Goal: Communication & Community: Connect with others

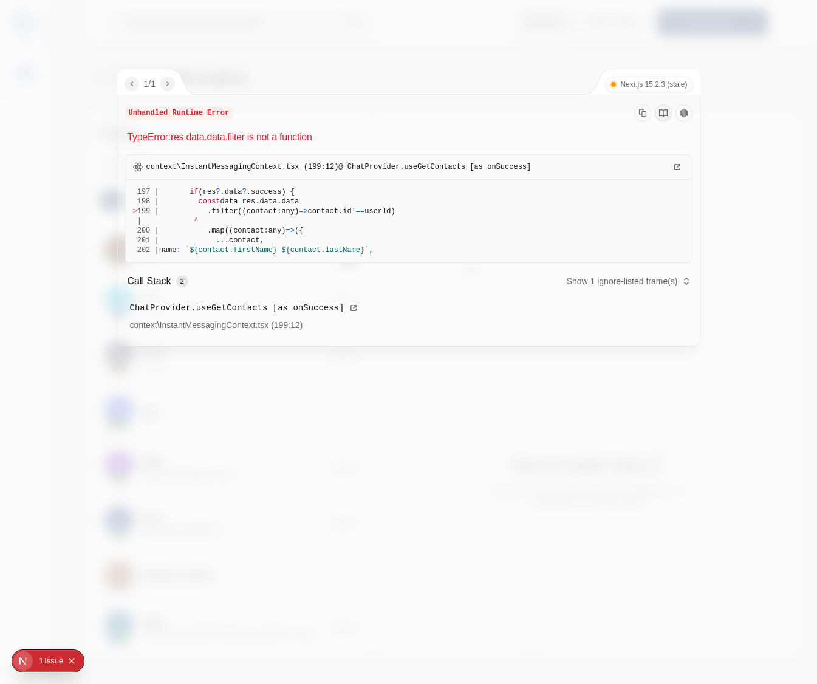
click at [765, 154] on div at bounding box center [408, 342] width 817 height 684
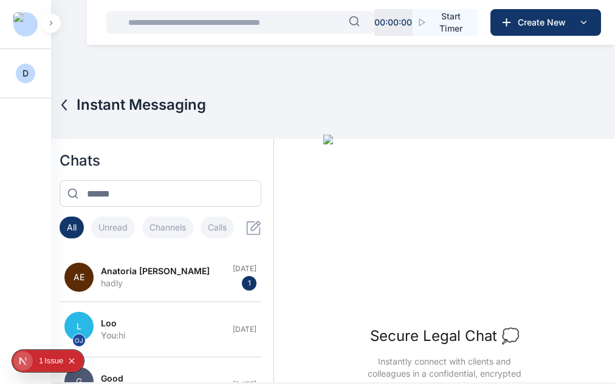
drag, startPoint x: 676, startPoint y: 84, endPoint x: 561, endPoint y: 137, distance: 126.3
click at [561, 137] on div "Secure Legal Chat 💭 Instantly connect with clients and colleagues in a confiden…" at bounding box center [444, 263] width 341 height 257
click at [254, 225] on icon at bounding box center [253, 227] width 15 height 15
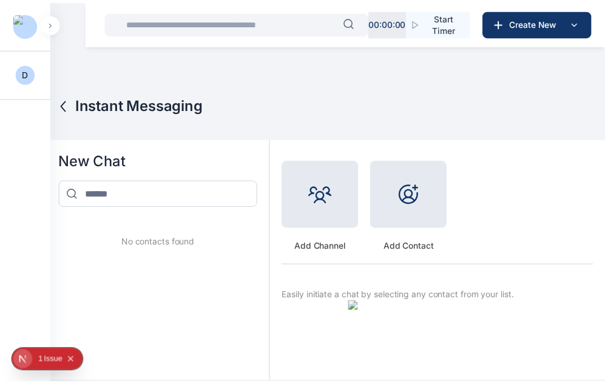
scroll to position [44, 0]
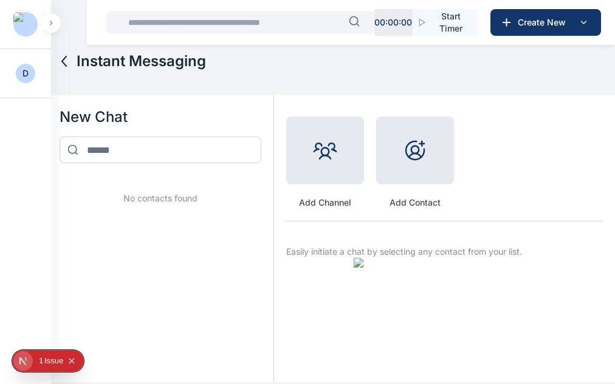
click at [69, 68] on icon at bounding box center [64, 61] width 15 height 15
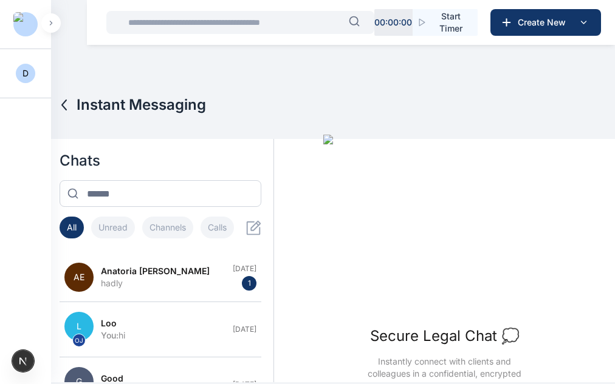
click at [251, 230] on icon at bounding box center [256, 225] width 10 height 10
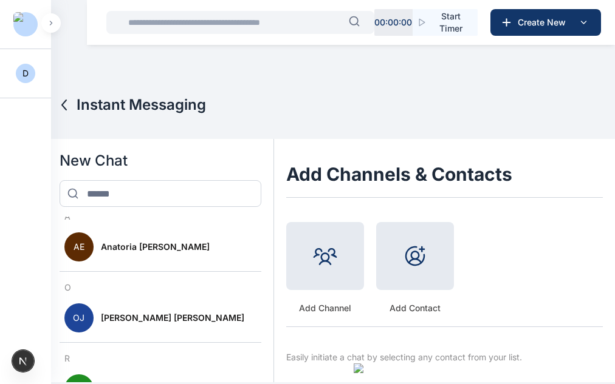
scroll to position [44, 0]
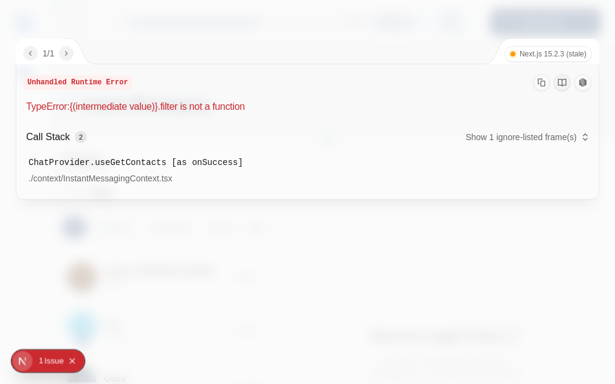
click at [255, 231] on div at bounding box center [307, 192] width 615 height 384
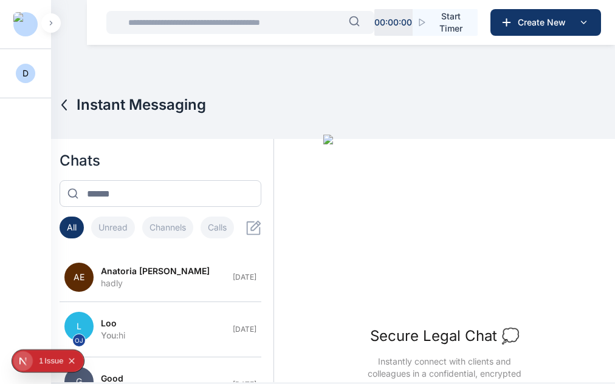
click at [255, 231] on icon at bounding box center [253, 227] width 15 height 15
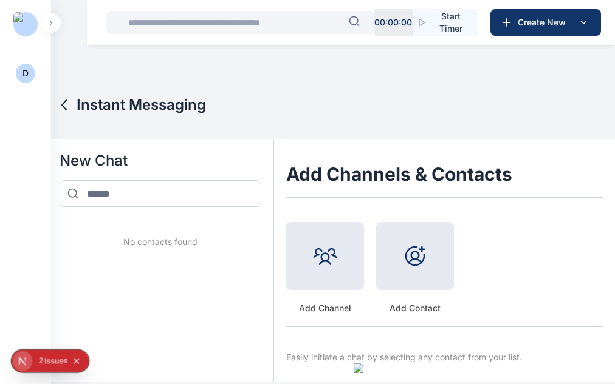
click at [56, 356] on div "Issue s" at bounding box center [55, 361] width 23 height 22
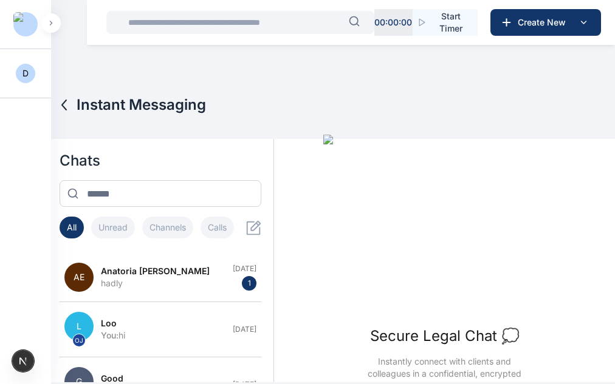
click at [246, 232] on icon at bounding box center [253, 227] width 15 height 15
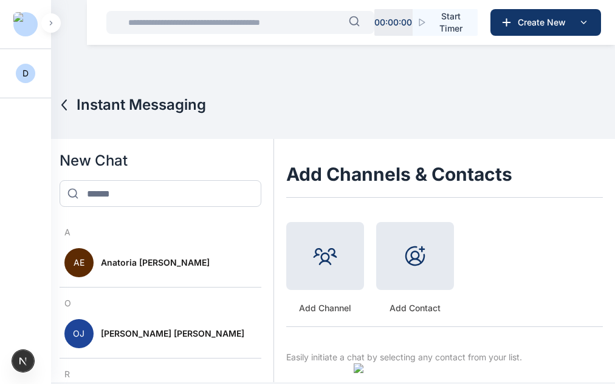
click at [426, 257] on div at bounding box center [415, 256] width 78 height 68
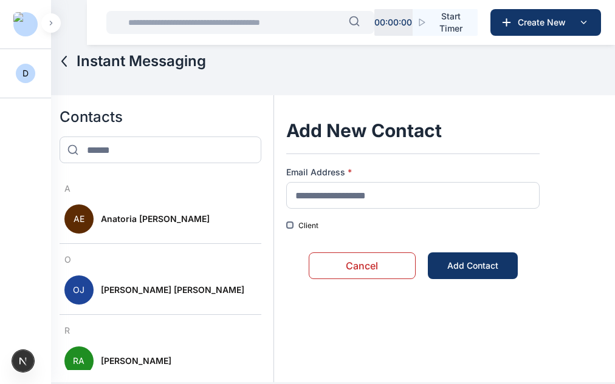
click at [298, 226] on label "Client" at bounding box center [308, 226] width 20 height 10
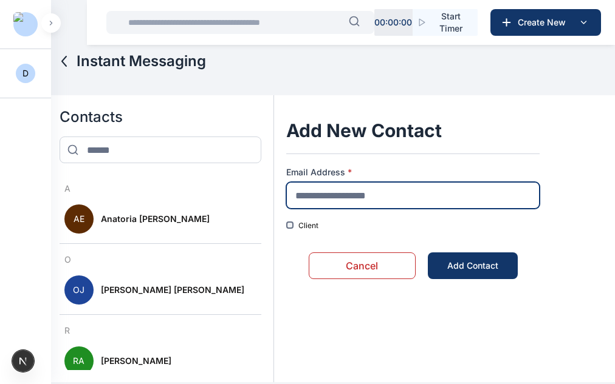
click at [333, 195] on input "text" at bounding box center [412, 195] width 253 height 27
type input "**********"
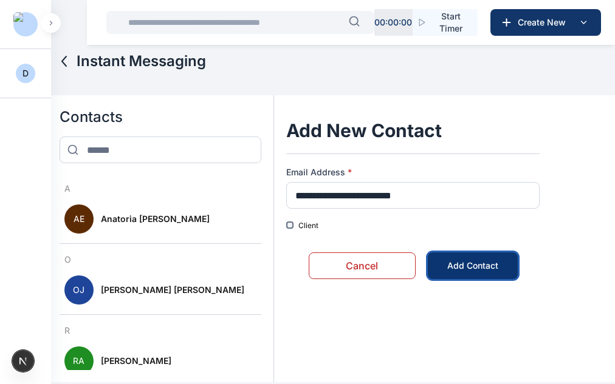
click at [438, 267] on button "Add Contact" at bounding box center [472, 266] width 90 height 27
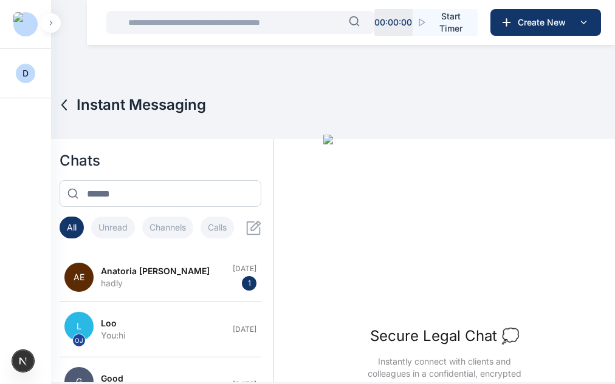
click at [247, 231] on icon at bounding box center [253, 227] width 15 height 15
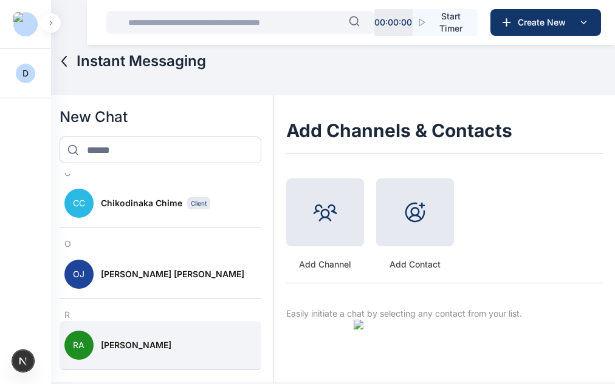
scroll to position [0, 0]
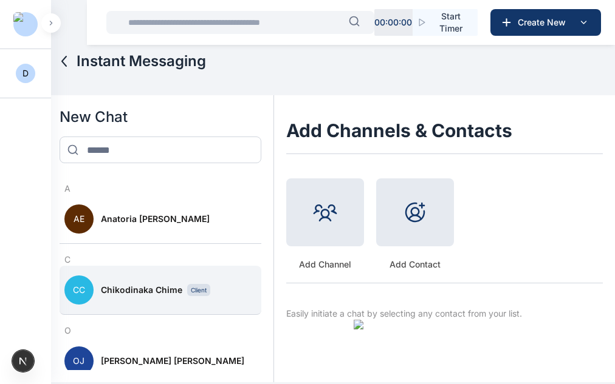
click at [165, 297] on button "CC Chikodinaka Chime Client" at bounding box center [161, 290] width 202 height 49
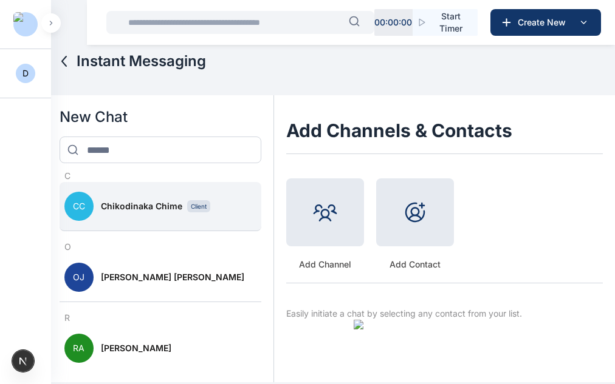
scroll to position [79, 0]
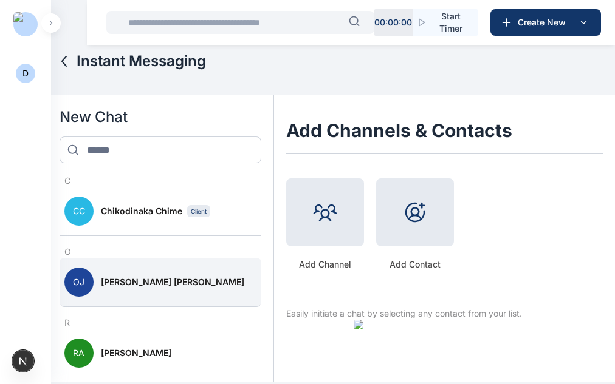
click at [120, 287] on span "Oluseyi Jonah" at bounding box center [172, 282] width 143 height 12
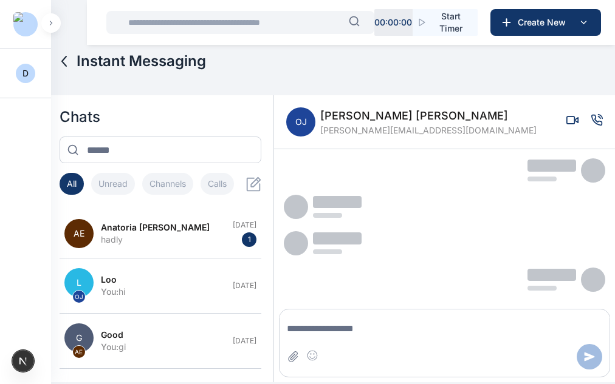
scroll to position [0, 0]
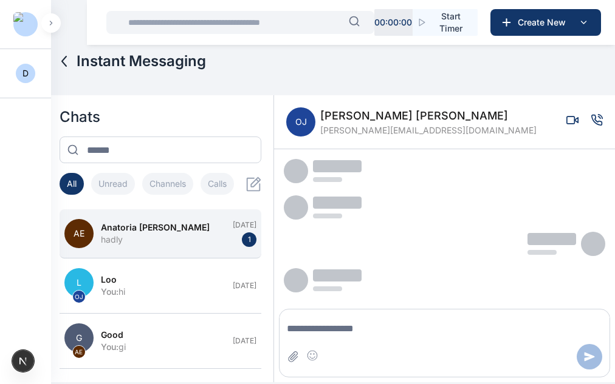
click at [204, 231] on div "Anatoria Eddie" at bounding box center [163, 228] width 125 height 12
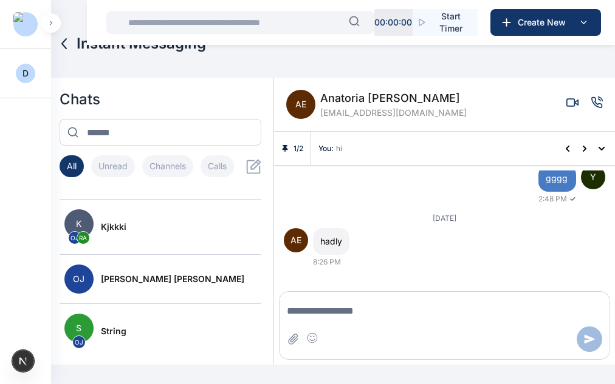
scroll to position [1103, 0]
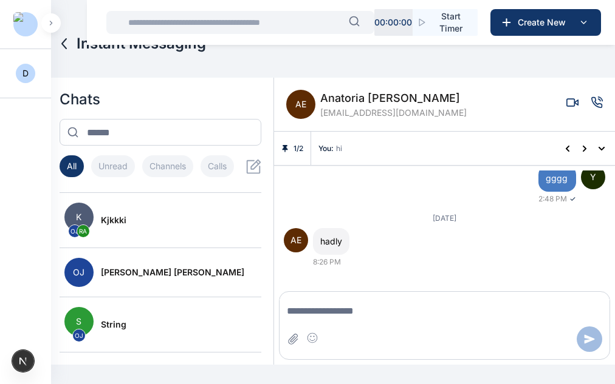
click at [148, 274] on span "Oluseyi Jonah" at bounding box center [172, 273] width 143 height 12
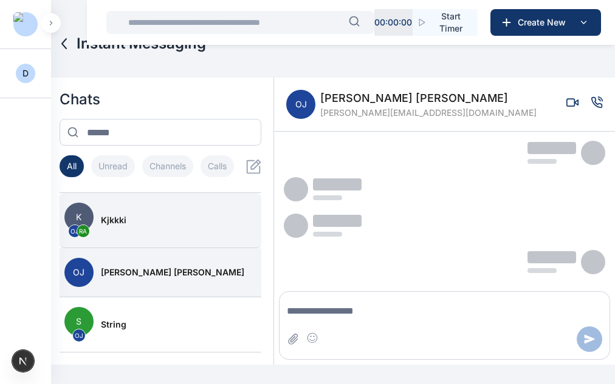
click at [128, 223] on div "kjkkki" at bounding box center [175, 220] width 149 height 12
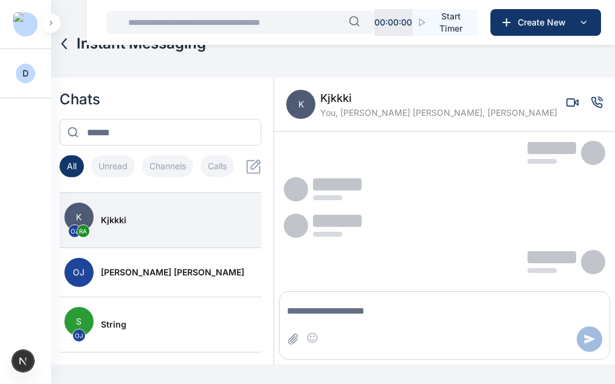
click at [345, 311] on textarea "Message input" at bounding box center [444, 311] width 330 height 24
type textarea "****"
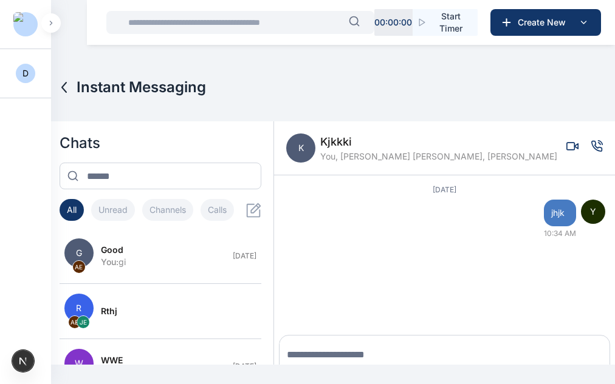
scroll to position [189, 0]
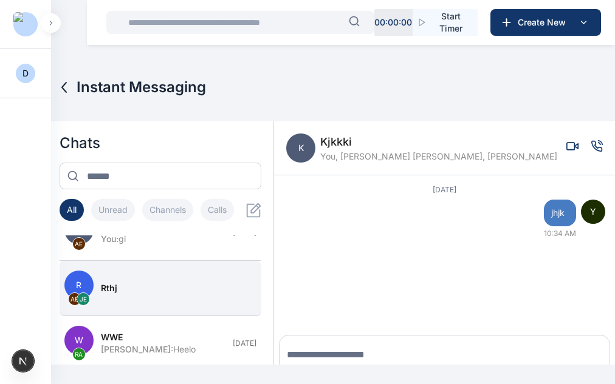
click at [123, 290] on div "rthj" at bounding box center [175, 288] width 149 height 12
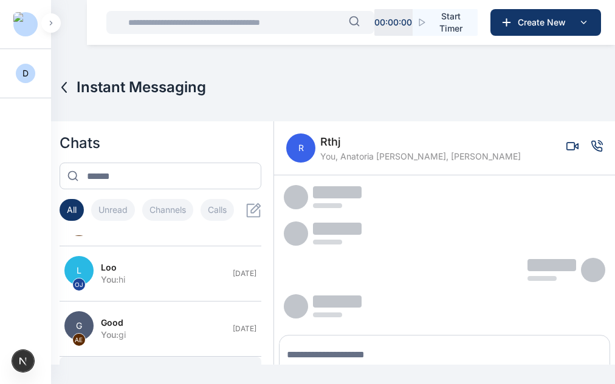
scroll to position [0, 0]
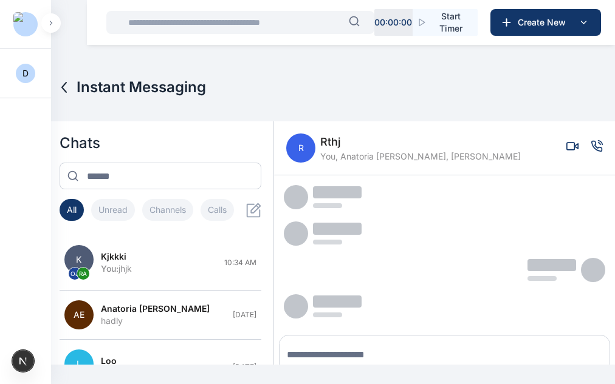
click at [248, 218] on div "All Unread Channels Calls" at bounding box center [161, 212] width 202 height 27
click at [256, 205] on icon at bounding box center [258, 207] width 4 height 4
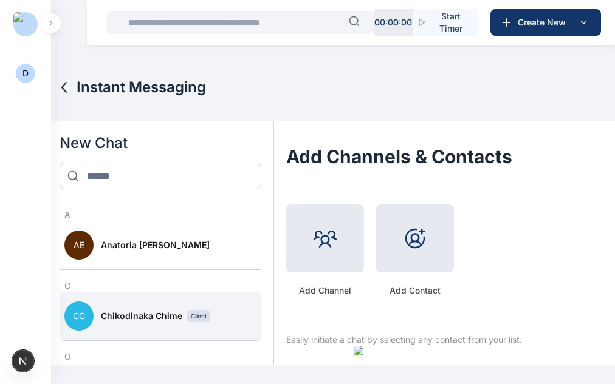
click at [96, 311] on button "CC Chikodinaka Chime Client" at bounding box center [161, 316] width 202 height 49
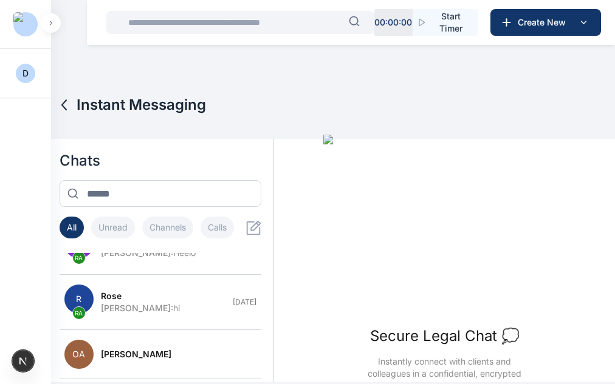
scroll to position [46, 0]
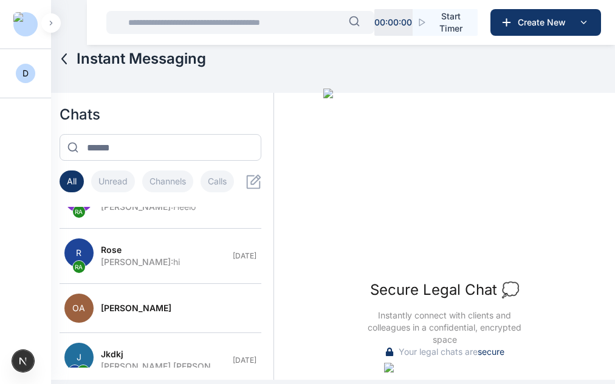
click at [254, 182] on icon at bounding box center [253, 181] width 15 height 15
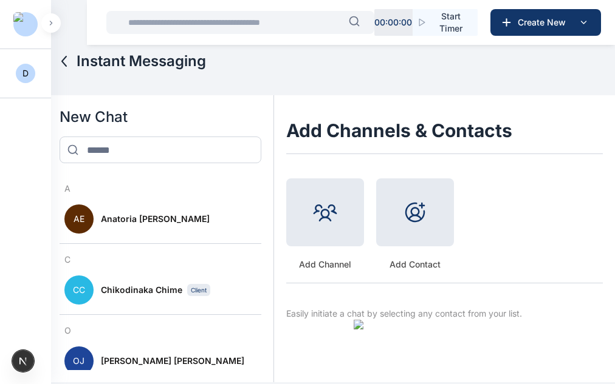
scroll to position [44, 0]
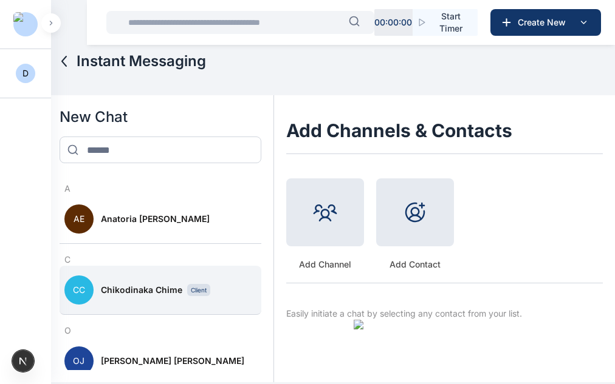
click at [158, 282] on button "CC Chikodinaka Chime Client" at bounding box center [161, 290] width 202 height 49
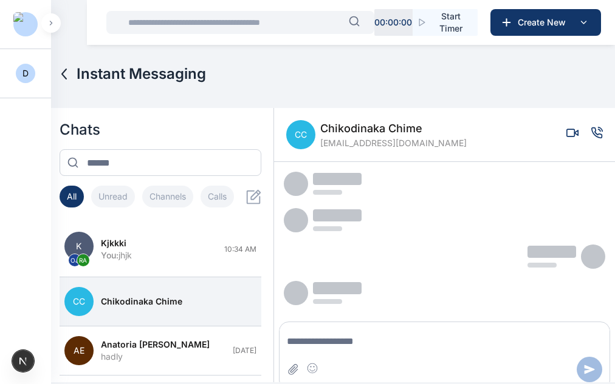
scroll to position [29, 0]
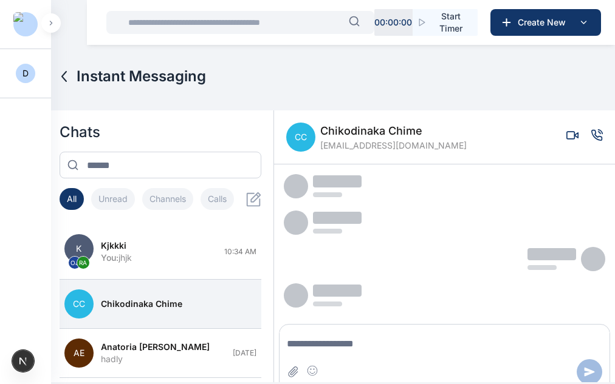
click at [356, 342] on textarea "Message input" at bounding box center [444, 344] width 330 height 24
type textarea "**"
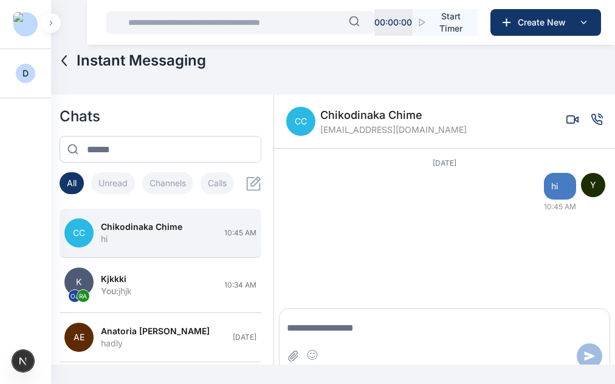
scroll to position [24, 0]
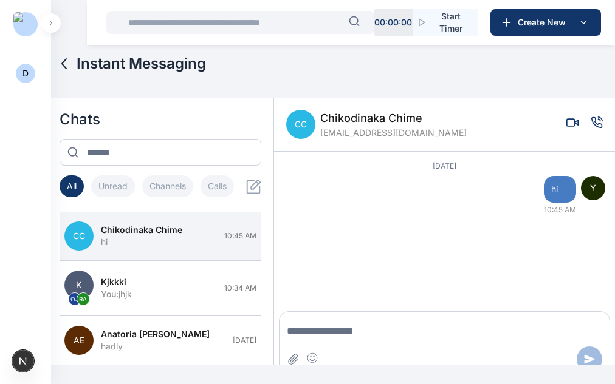
click at [247, 189] on icon at bounding box center [253, 186] width 15 height 15
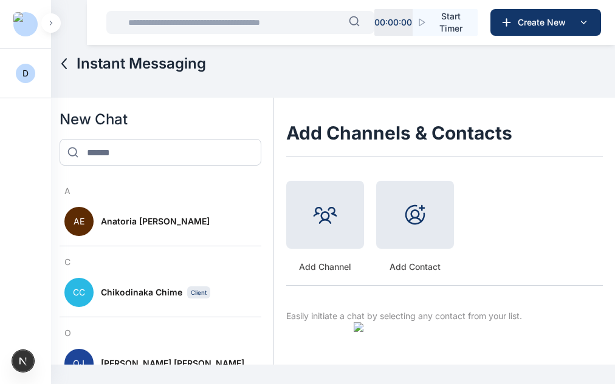
click at [415, 237] on div at bounding box center [415, 215] width 78 height 68
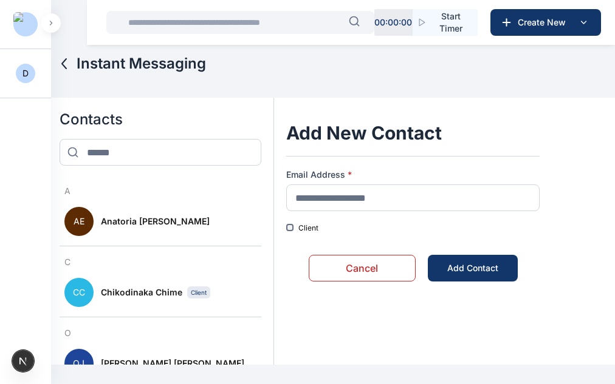
click at [332, 270] on button "Cancel" at bounding box center [361, 268] width 107 height 27
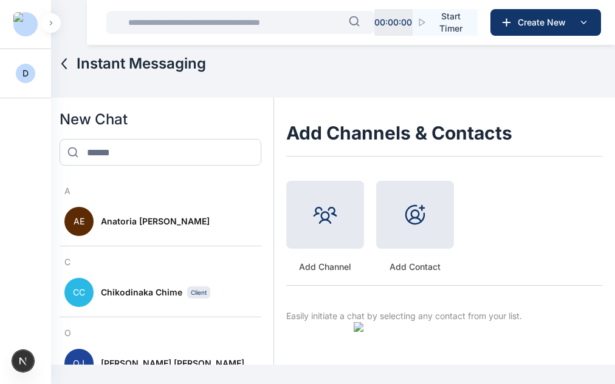
click at [325, 229] on div at bounding box center [325, 215] width 78 height 68
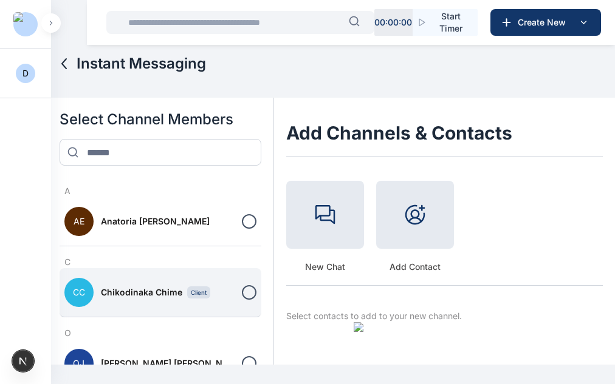
click at [242, 291] on div at bounding box center [249, 292] width 15 height 15
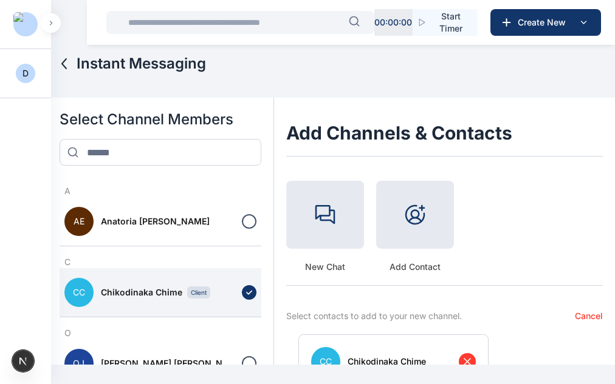
scroll to position [70, 0]
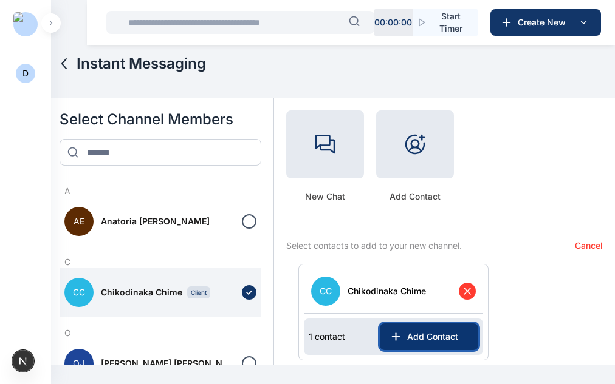
click at [392, 326] on button "Add Contact" at bounding box center [429, 337] width 98 height 27
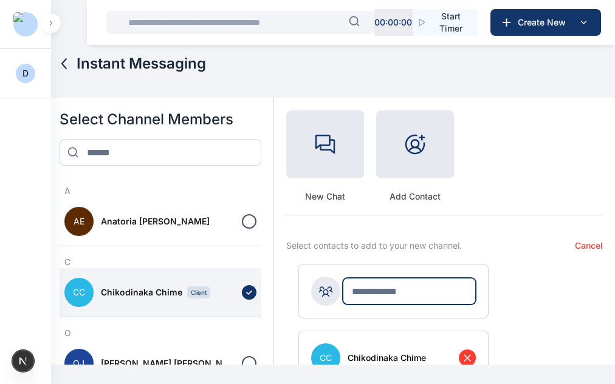
click at [380, 298] on input "text" at bounding box center [408, 291] width 132 height 27
type input "*"
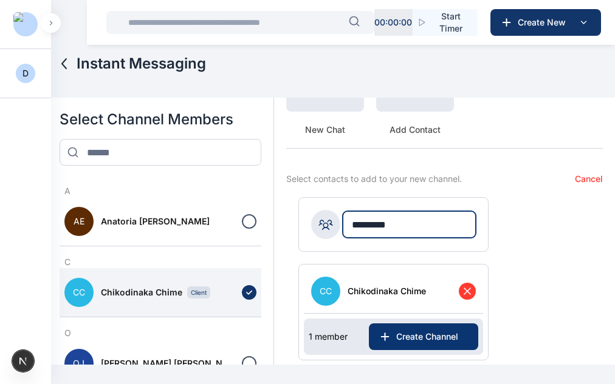
type input "*********"
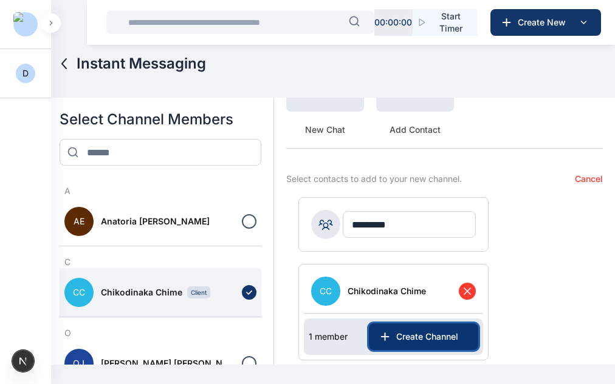
click at [391, 331] on span "Create Channel" at bounding box center [429, 337] width 77 height 12
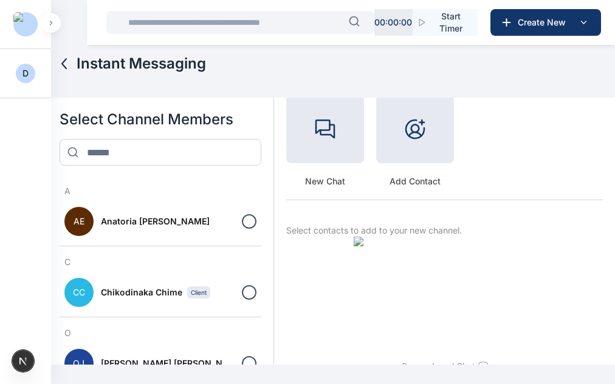
click at [389, 331] on img at bounding box center [444, 297] width 182 height 121
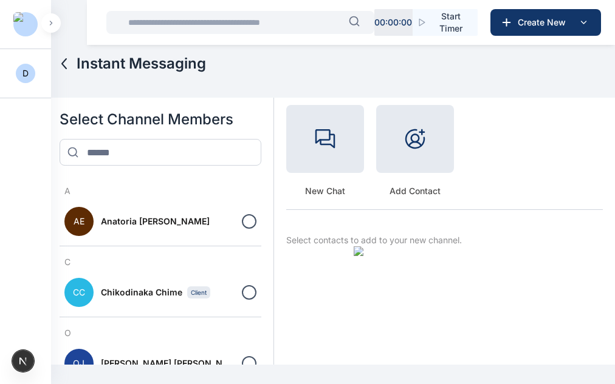
scroll to position [75, 0]
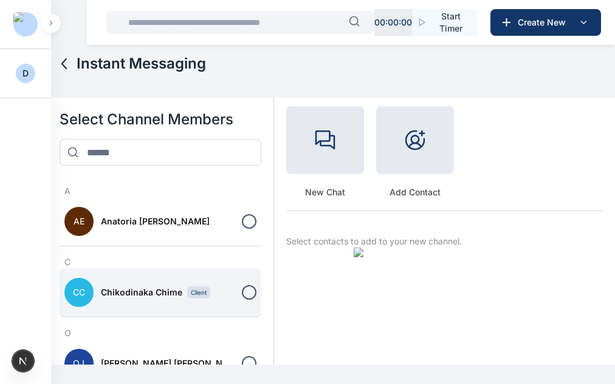
click at [242, 295] on div at bounding box center [249, 292] width 15 height 15
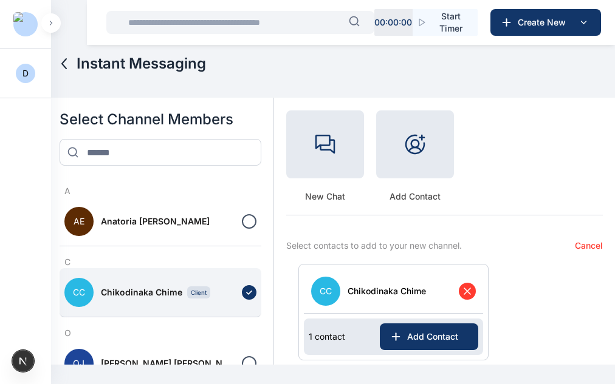
scroll to position [87, 0]
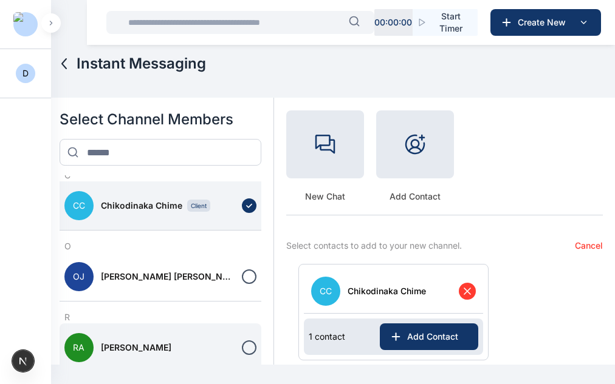
click at [242, 346] on div at bounding box center [249, 348] width 15 height 15
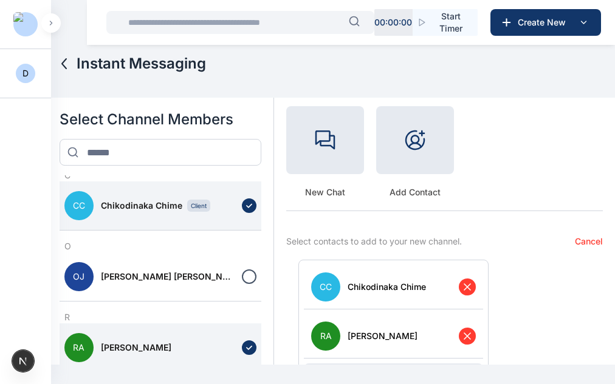
scroll to position [120, 0]
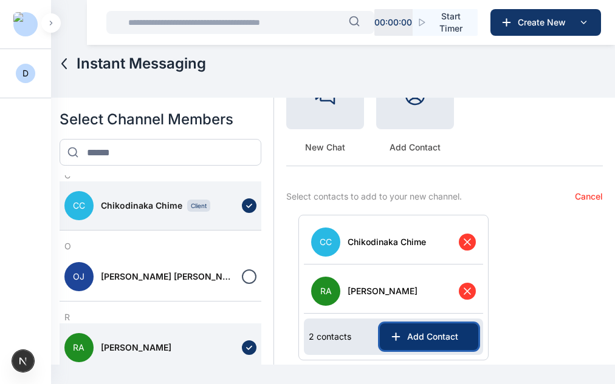
click at [438, 338] on span "Add Contact" at bounding box center [435, 337] width 66 height 12
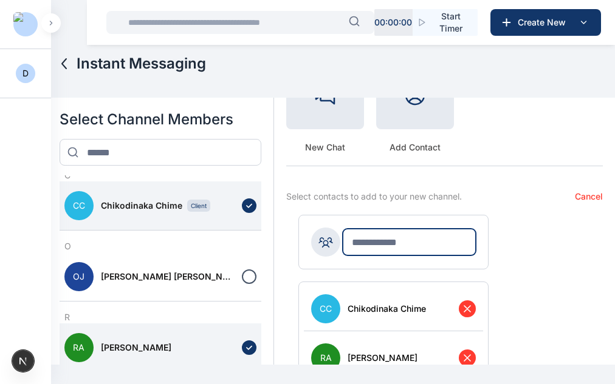
click at [382, 232] on input "text" at bounding box center [408, 242] width 132 height 27
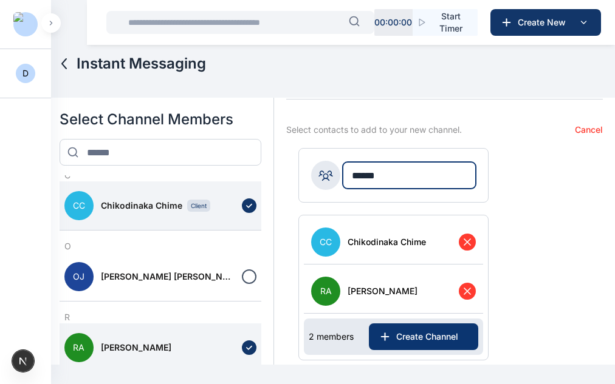
type input "******"
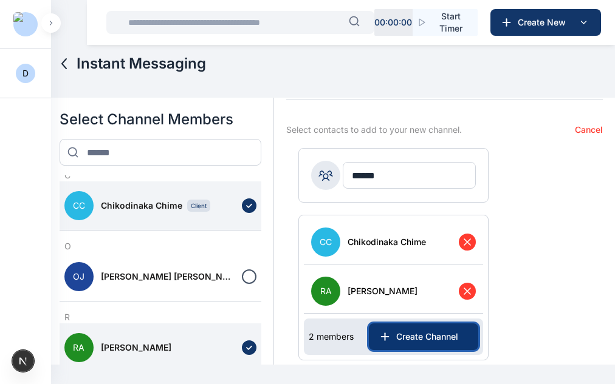
click at [403, 331] on span "Create Channel" at bounding box center [429, 337] width 77 height 12
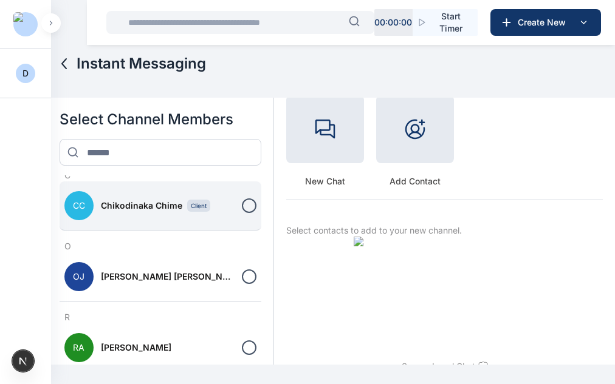
click at [242, 210] on div at bounding box center [249, 206] width 15 height 15
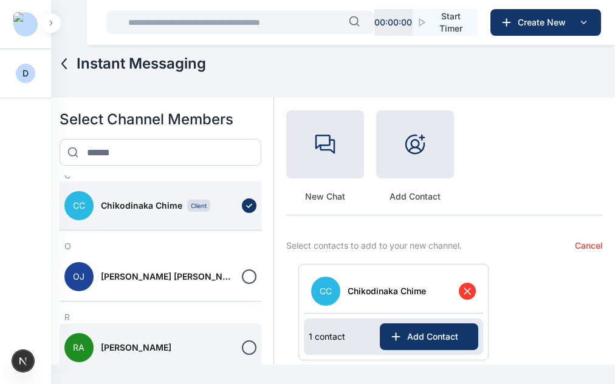
click at [242, 347] on div at bounding box center [249, 348] width 15 height 15
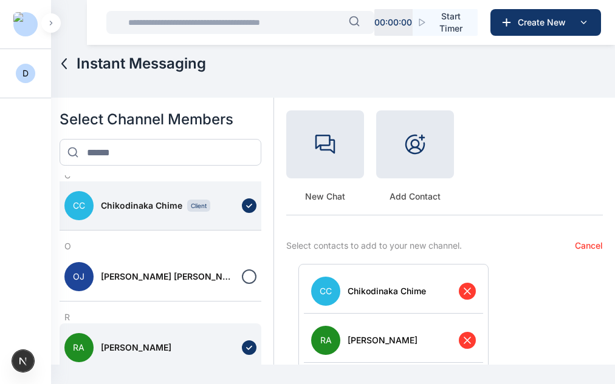
scroll to position [120, 0]
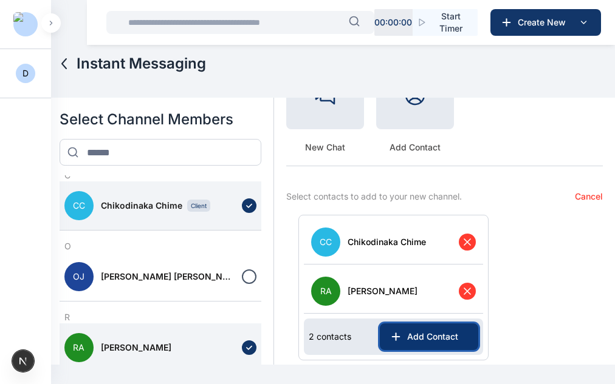
click at [410, 335] on span "Add Contact" at bounding box center [435, 337] width 66 height 12
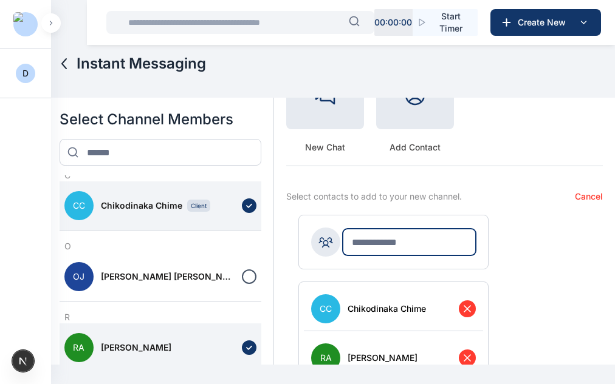
click at [382, 248] on input "text" at bounding box center [408, 242] width 132 height 27
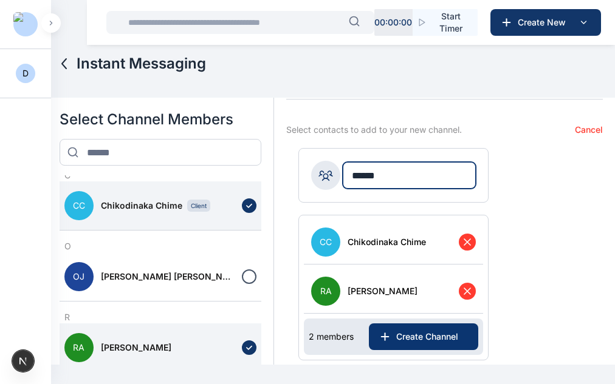
type input "******"
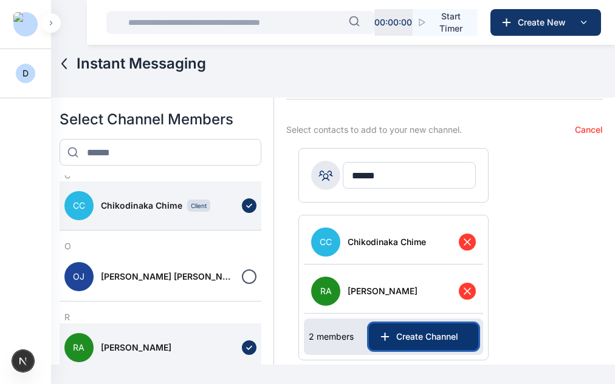
click at [403, 335] on span "Create Channel" at bounding box center [429, 337] width 77 height 12
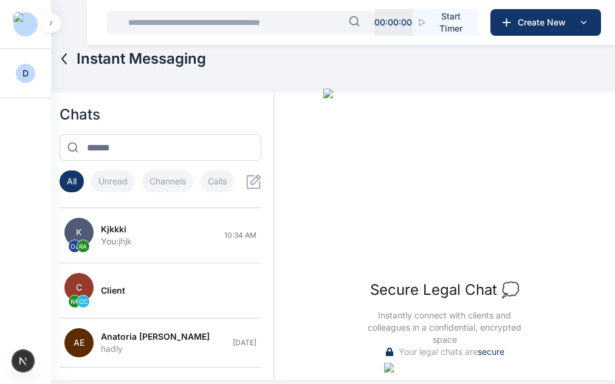
scroll to position [0, 0]
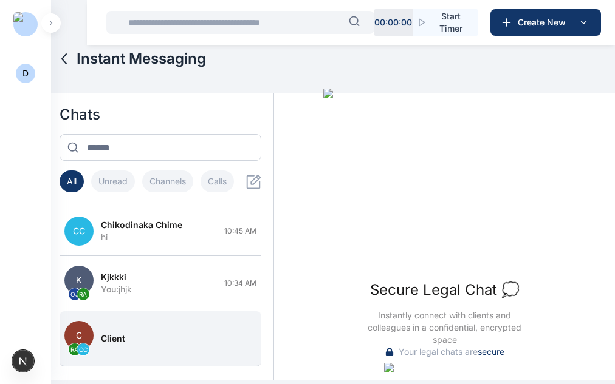
click at [118, 344] on span "client" at bounding box center [113, 339] width 24 height 12
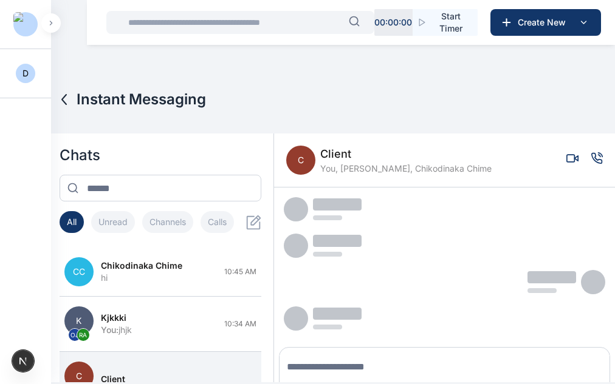
scroll to position [44, 0]
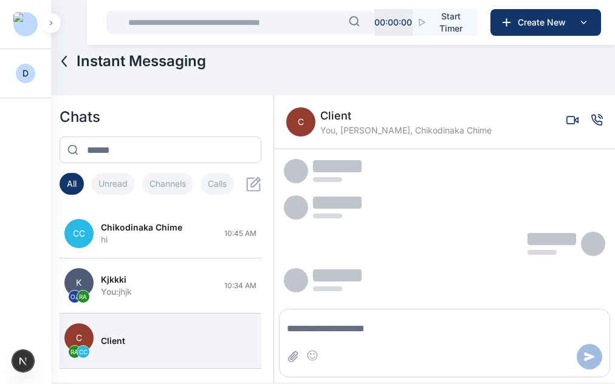
click at [349, 124] on span "client" at bounding box center [405, 115] width 171 height 17
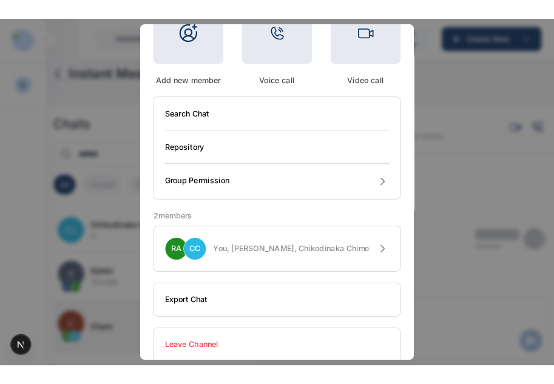
scroll to position [137, 0]
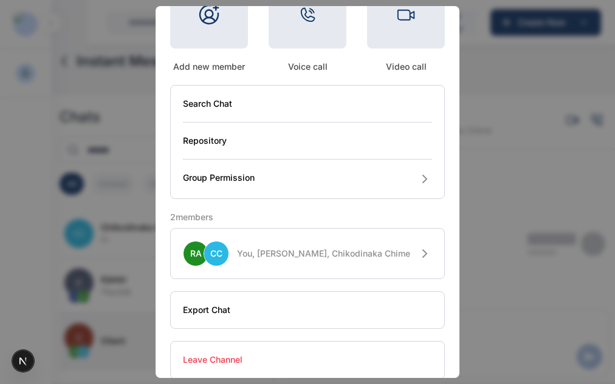
click at [355, 251] on span "You, Roseline Aguda, Chikodinaka Chime" at bounding box center [323, 254] width 173 height 12
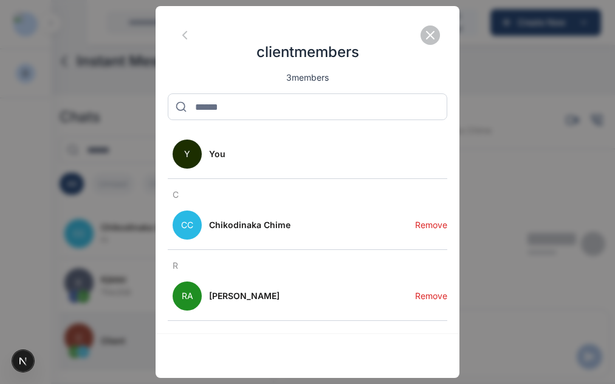
click at [432, 222] on button "Remove" at bounding box center [431, 225] width 32 height 49
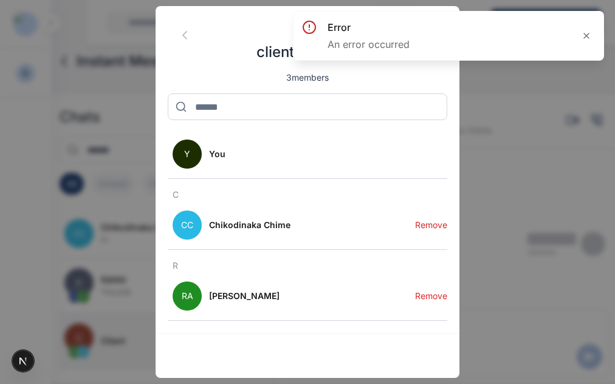
click at [423, 227] on button "Remove" at bounding box center [431, 225] width 32 height 49
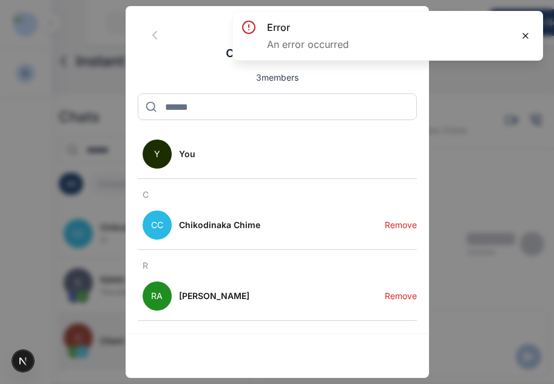
click at [523, 40] on icon at bounding box center [526, 36] width 10 height 10
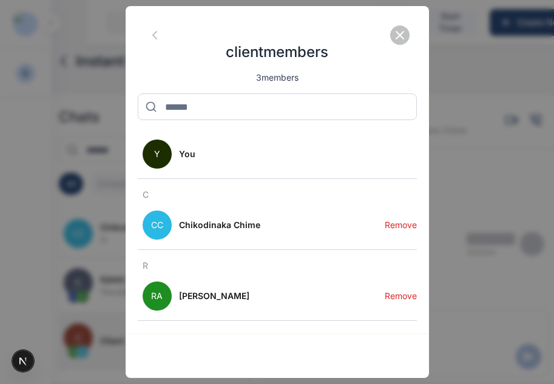
click at [405, 296] on button "Remove" at bounding box center [401, 296] width 32 height 49
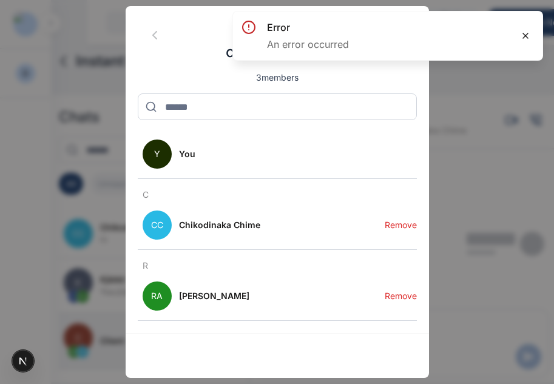
click at [530, 32] on icon at bounding box center [526, 36] width 10 height 10
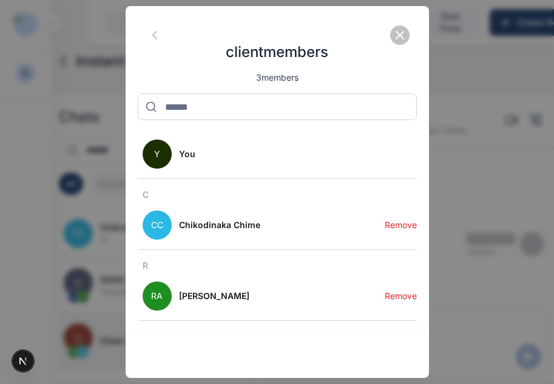
click at [404, 33] on icon "button" at bounding box center [400, 35] width 15 height 15
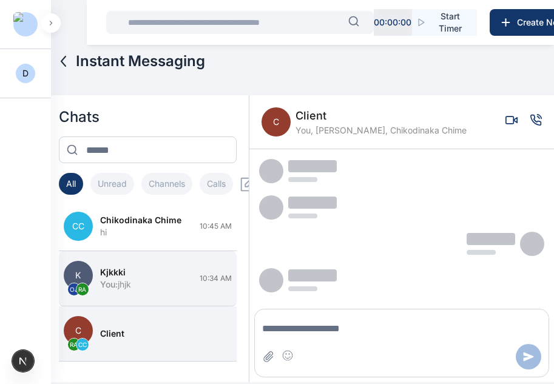
scroll to position [8, 0]
click at [137, 280] on div "You : jhjk" at bounding box center [146, 284] width 92 height 12
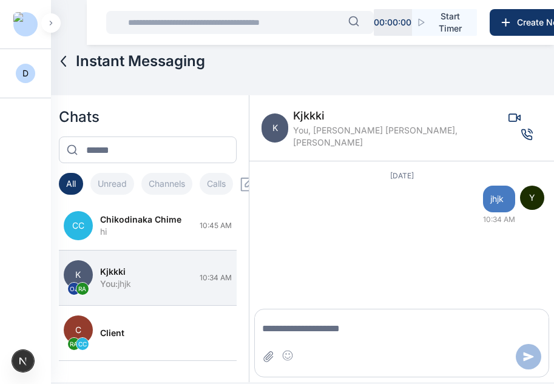
scroll to position [18, 0]
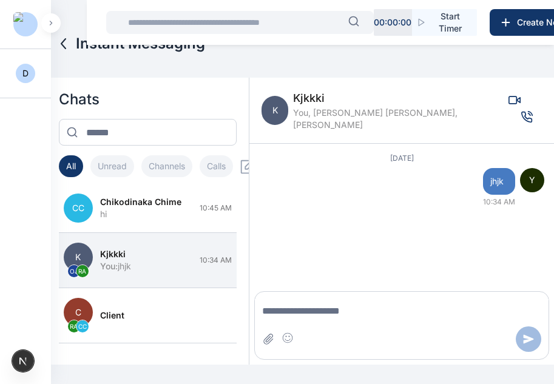
click at [329, 109] on span "You, Oluseyi Jonah, Roseline Aguda" at bounding box center [401, 119] width 216 height 24
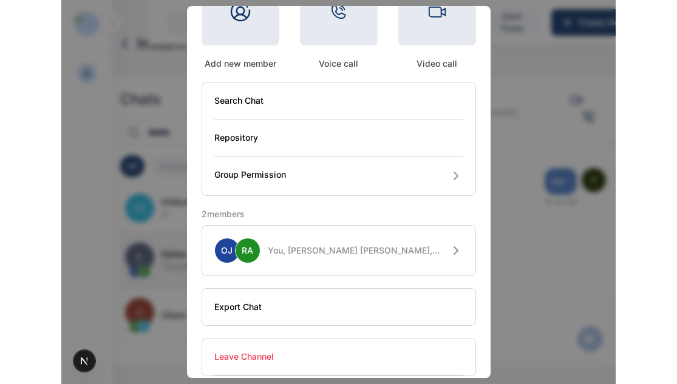
scroll to position [145, 0]
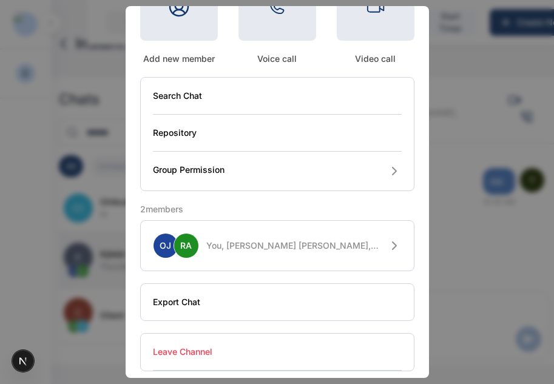
click at [308, 239] on button "OJ RA You, Oluseyi Jonah, Roseline Aguda" at bounding box center [277, 245] width 274 height 51
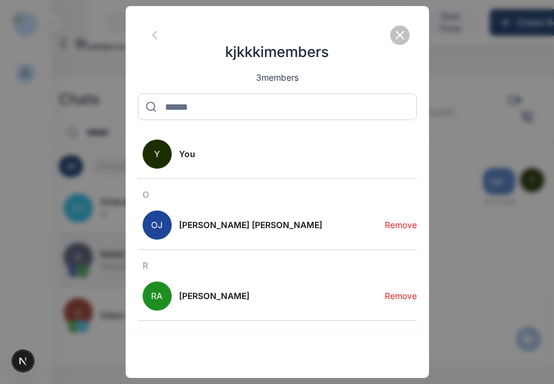
click at [157, 29] on icon "button" at bounding box center [155, 35] width 15 height 15
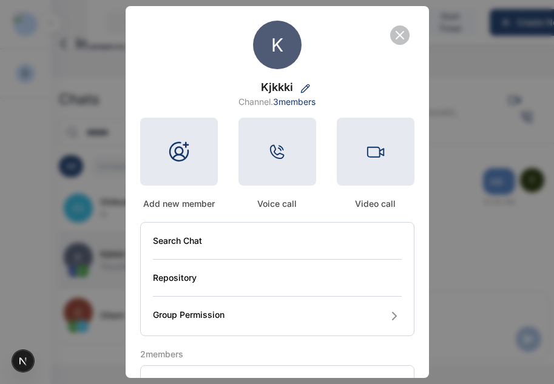
click at [189, 160] on div at bounding box center [179, 152] width 78 height 68
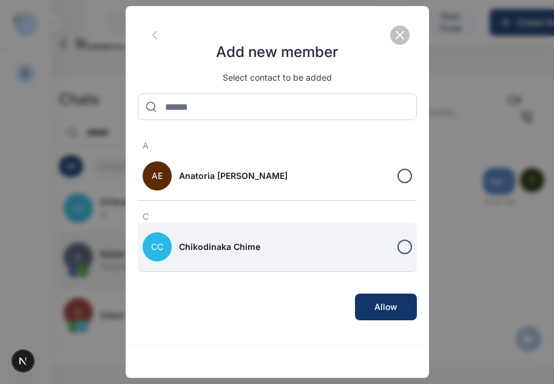
click at [404, 247] on div at bounding box center [405, 247] width 15 height 15
click at [401, 303] on button "Allow" at bounding box center [386, 307] width 62 height 27
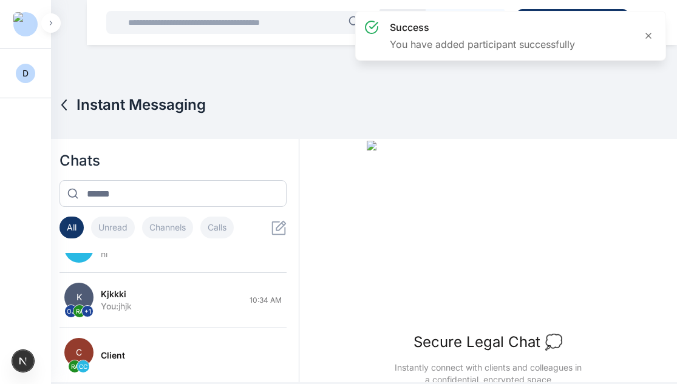
scroll to position [30, 0]
click at [167, 302] on div "You : jhjk" at bounding box center [171, 306] width 141 height 12
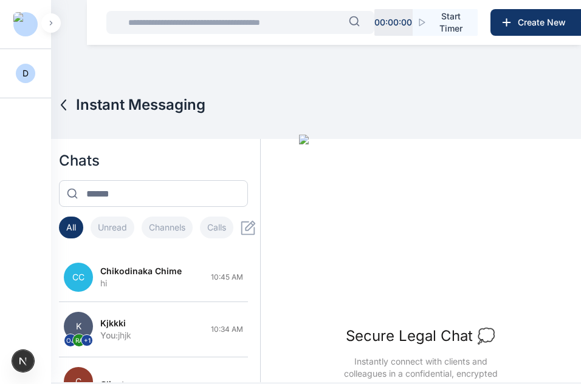
scroll to position [46, 0]
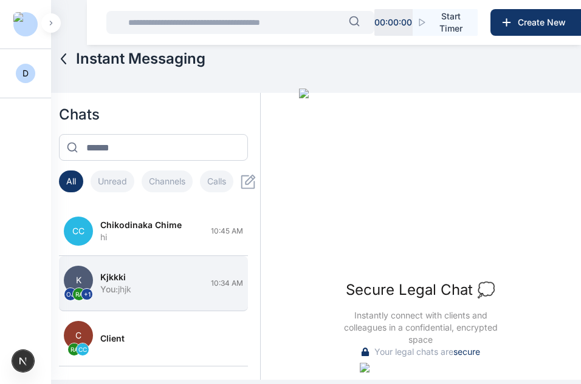
click at [159, 282] on div "kjkkki" at bounding box center [151, 277] width 103 height 12
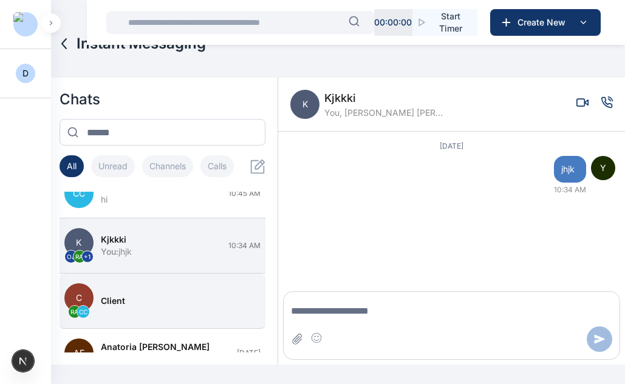
scroll to position [38, 0]
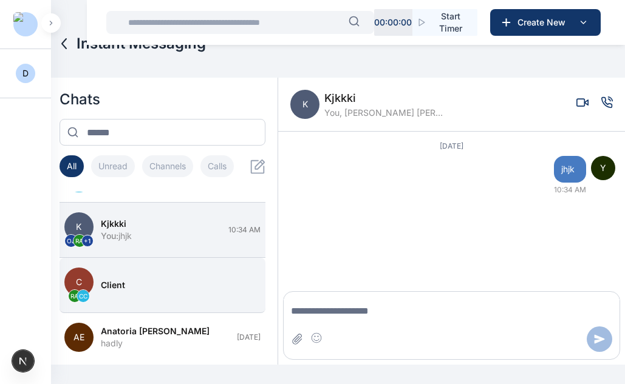
click at [135, 282] on div "client" at bounding box center [177, 285] width 153 height 12
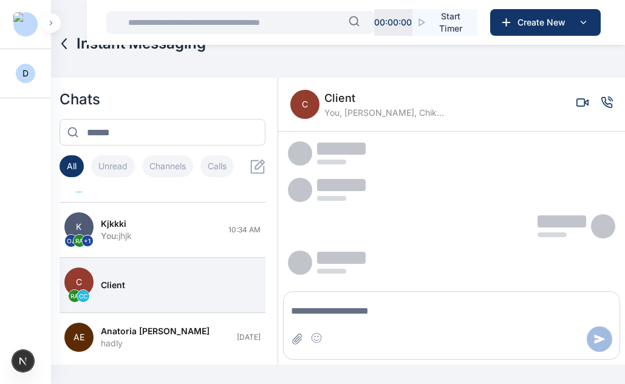
click at [353, 114] on span "You, Roseline Aguda, Chikodinaka Chime" at bounding box center [384, 113] width 121 height 12
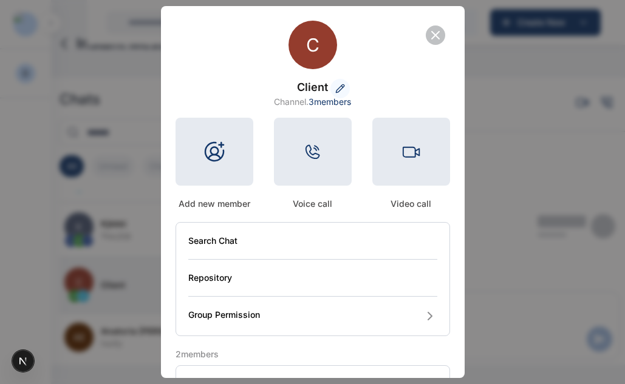
click at [336, 94] on button at bounding box center [339, 88] width 19 height 19
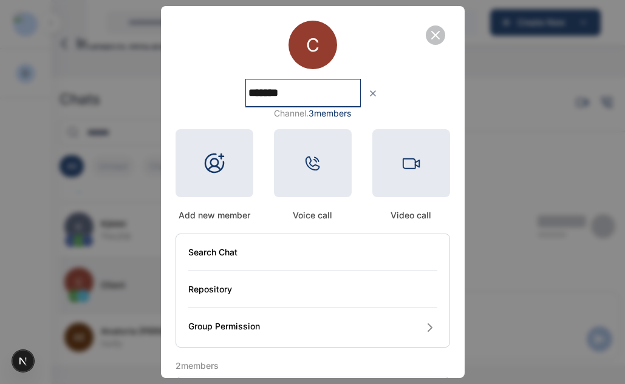
type input "********"
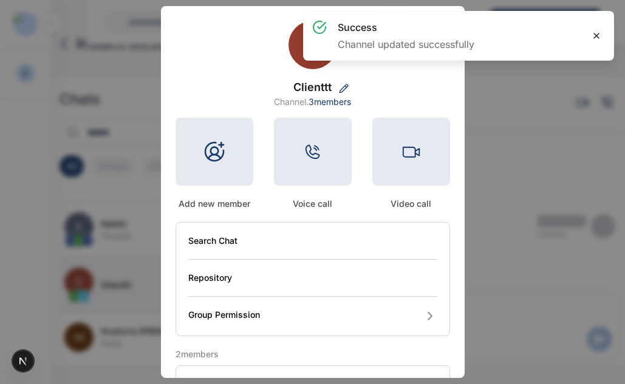
click at [594, 39] on icon at bounding box center [596, 36] width 10 height 10
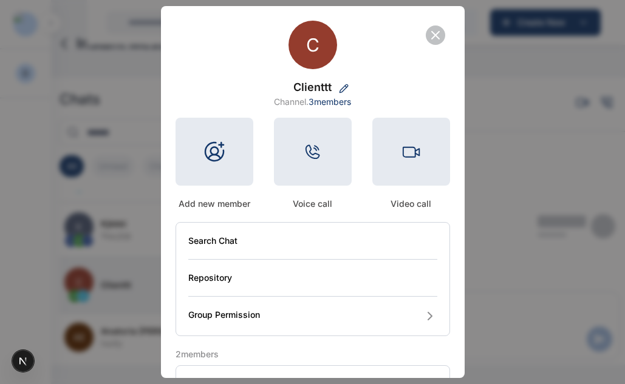
click at [310, 55] on div at bounding box center [312, 45] width 49 height 49
click at [310, 42] on icon at bounding box center [312, 45] width 8 height 8
click at [428, 34] on icon "button" at bounding box center [435, 35] width 15 height 15
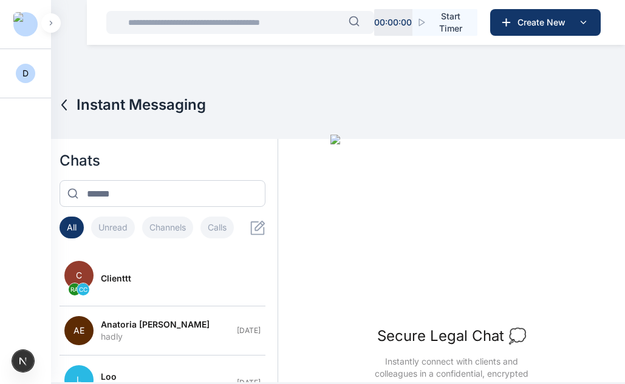
scroll to position [107, 0]
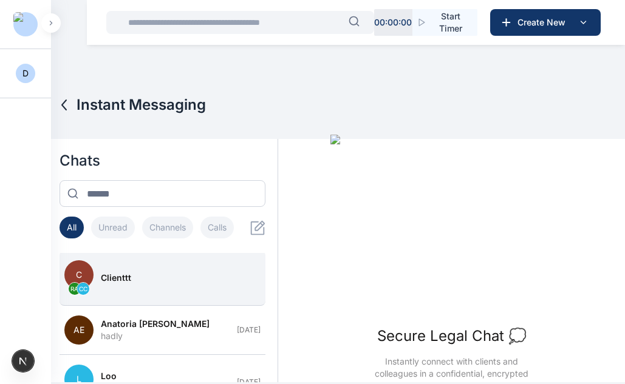
click at [140, 285] on button "C RA CC clienttt" at bounding box center [163, 278] width 206 height 55
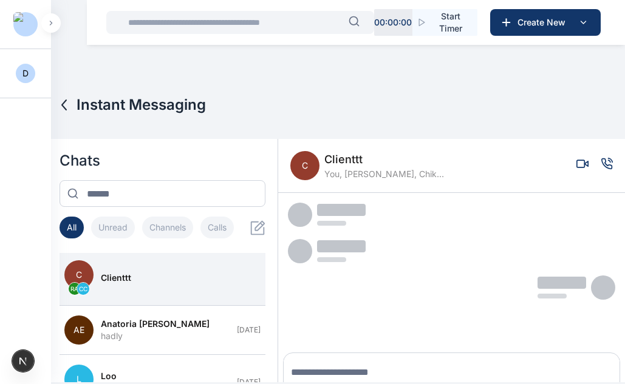
scroll to position [44, 0]
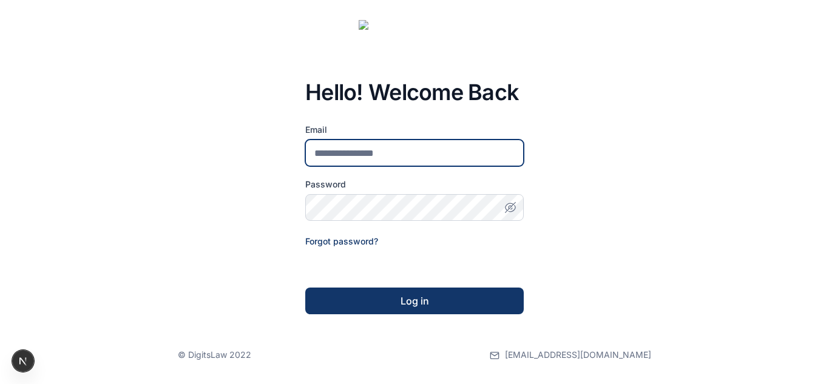
click at [370, 152] on input "email" at bounding box center [414, 153] width 219 height 27
type input "**********"
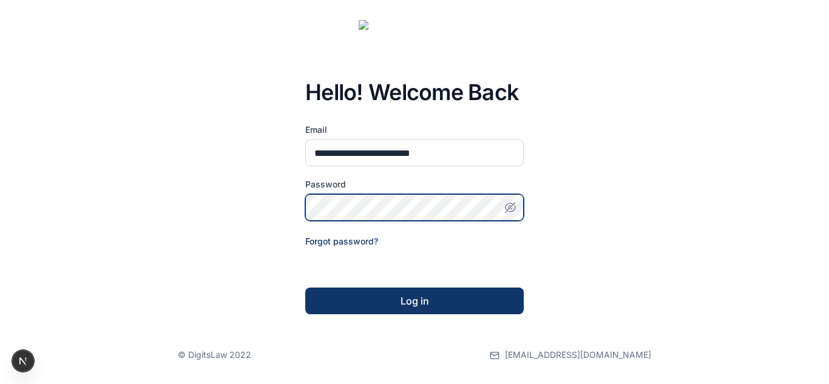
click at [305, 288] on button "Log in" at bounding box center [414, 301] width 219 height 27
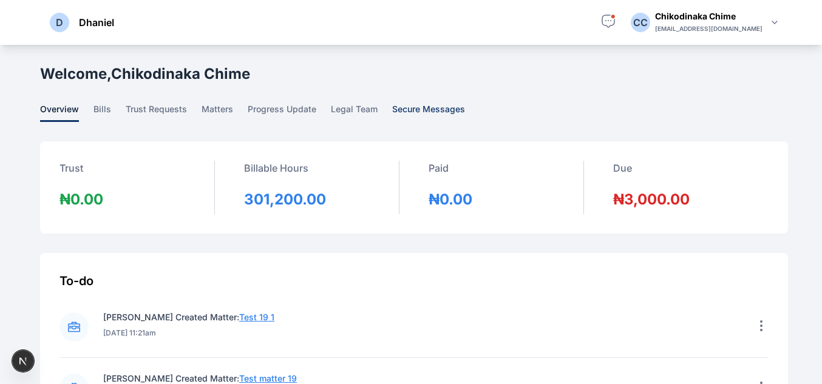
click at [415, 110] on span "secure messages" at bounding box center [428, 112] width 73 height 19
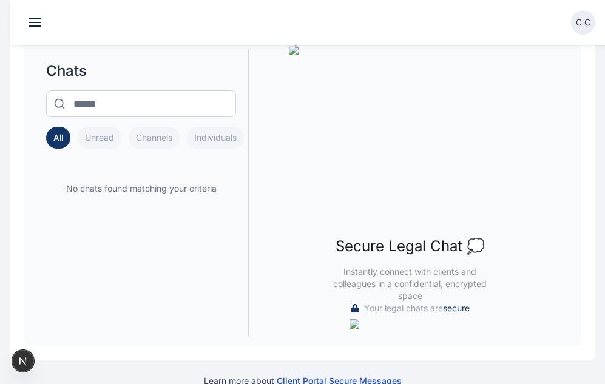
scroll to position [220, 0]
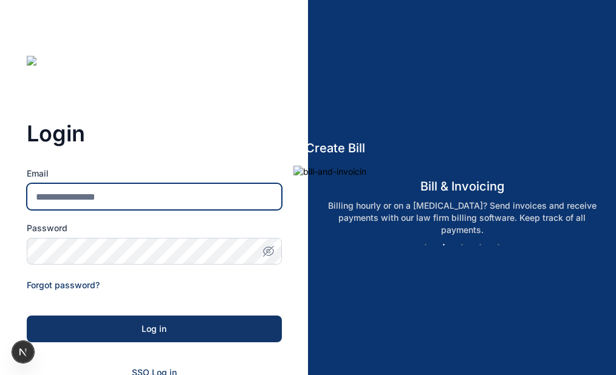
click at [116, 199] on input "Email" at bounding box center [154, 196] width 255 height 27
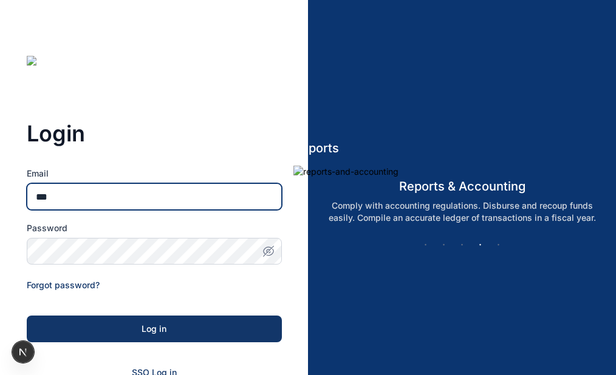
type input "**********"
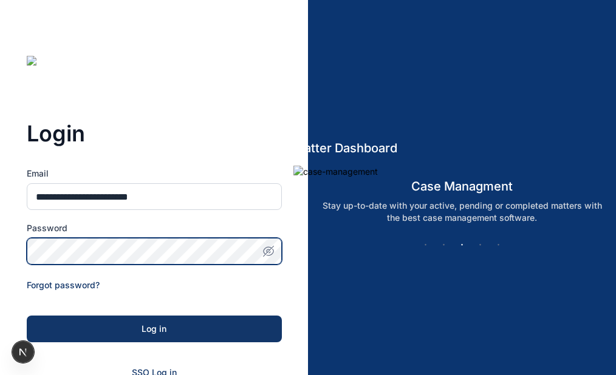
click at [27, 316] on button "Log in" at bounding box center [154, 329] width 255 height 27
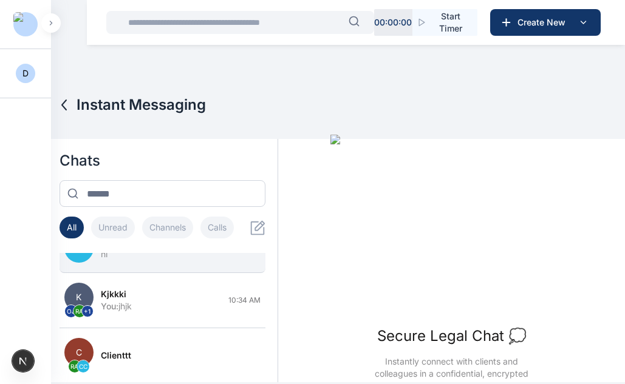
scroll to position [28, 0]
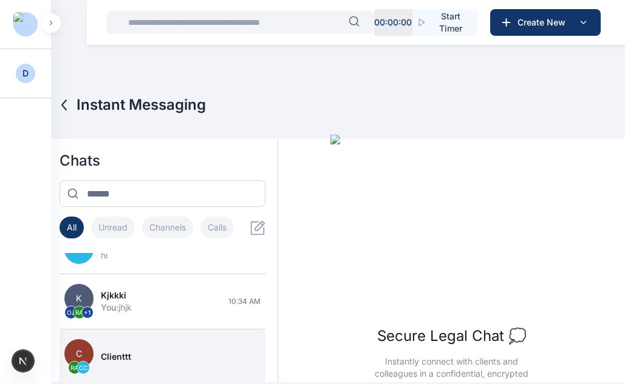
click at [164, 349] on button "C RA CC clienttt" at bounding box center [163, 357] width 206 height 55
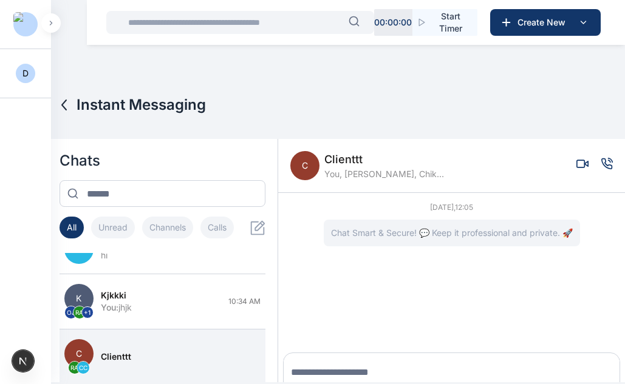
scroll to position [44, 0]
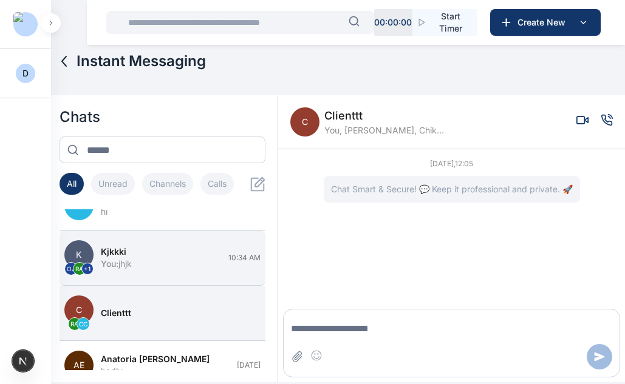
click at [204, 253] on div "kjkkki" at bounding box center [161, 252] width 121 height 12
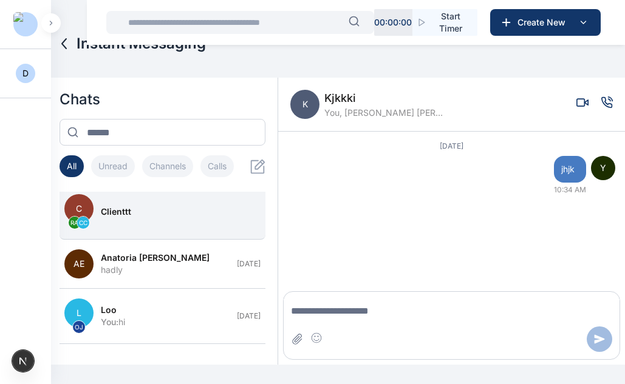
scroll to position [112, 0]
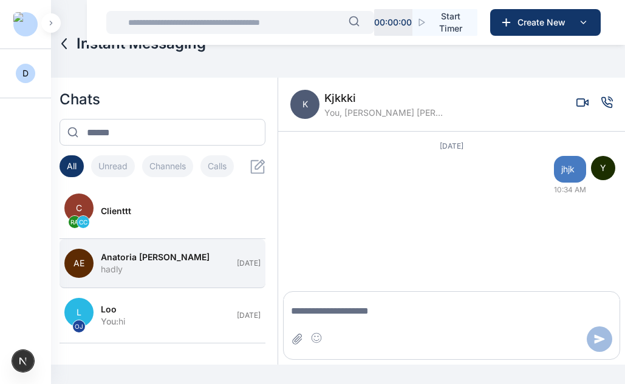
click at [169, 272] on div "hadly" at bounding box center [165, 270] width 129 height 12
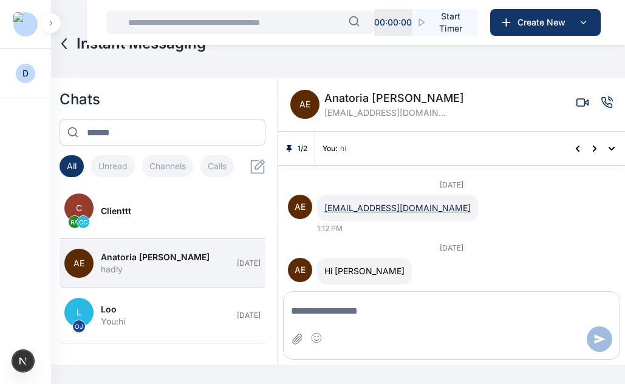
scroll to position [545, 0]
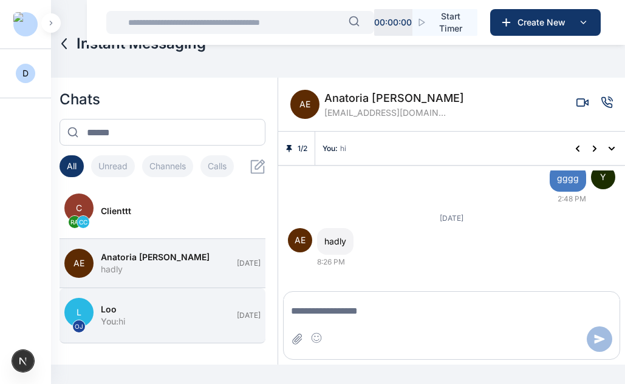
click at [159, 308] on div "Loo" at bounding box center [165, 310] width 129 height 12
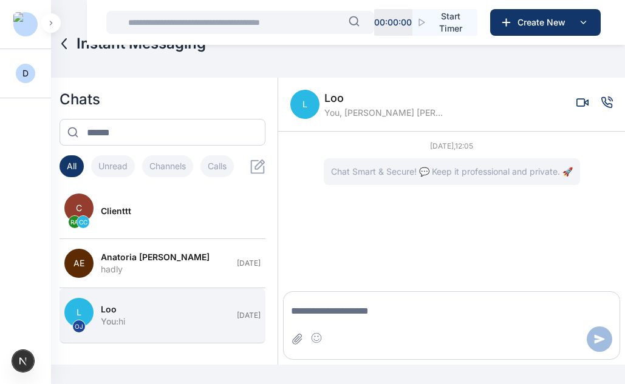
scroll to position [0, 0]
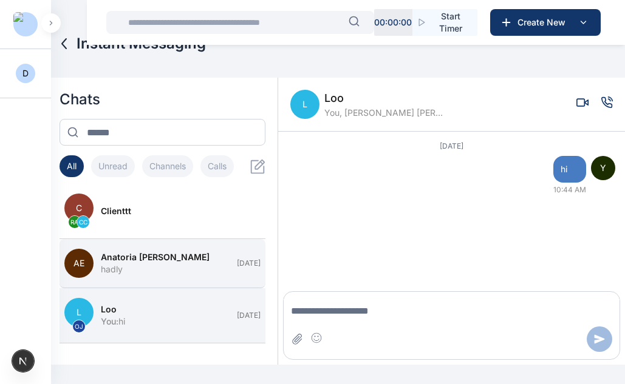
click at [146, 258] on span "Anatoria [PERSON_NAME]" at bounding box center [155, 257] width 109 height 12
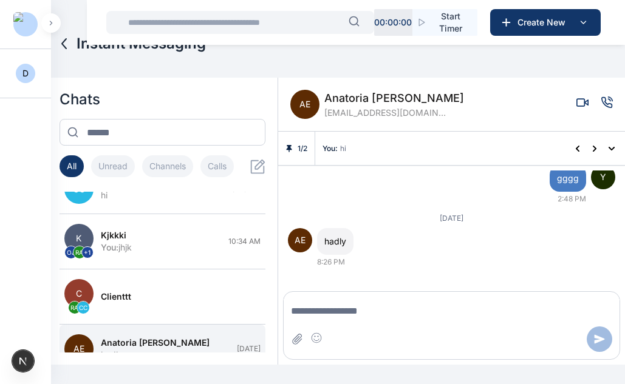
scroll to position [26, 0]
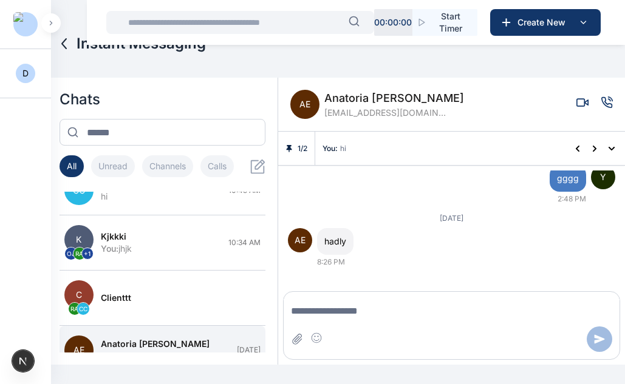
click at [149, 245] on div "You : jhjk" at bounding box center [161, 249] width 121 height 12
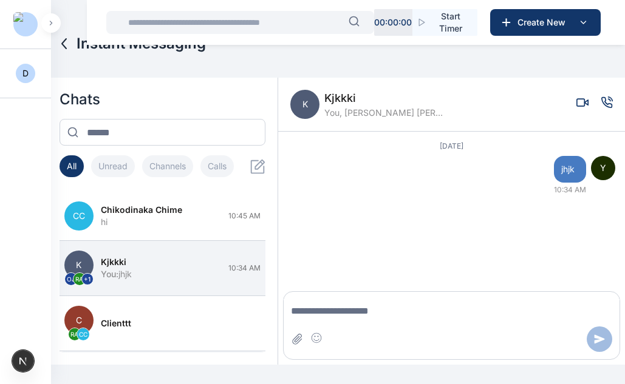
scroll to position [0, 0]
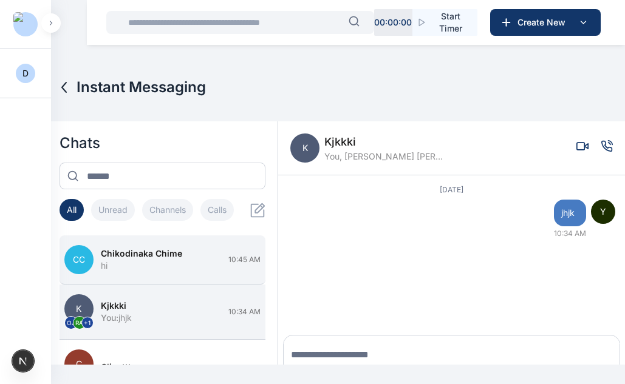
click at [145, 247] on button "CC Chikodinaka Chime hi 10:45 AM" at bounding box center [163, 260] width 206 height 49
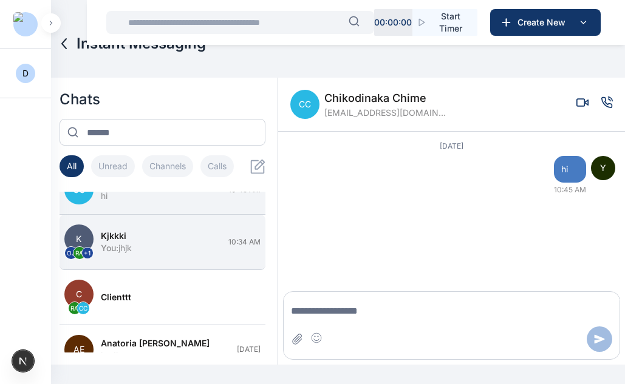
scroll to position [28, 0]
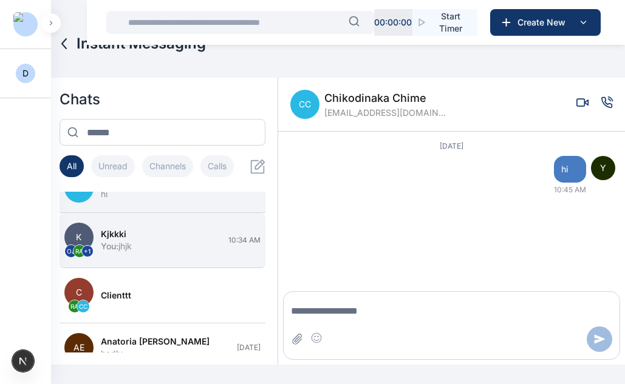
click at [156, 257] on button "K OJ RA + 1 kjkkki You : jhjk 10:34 AM" at bounding box center [163, 240] width 206 height 55
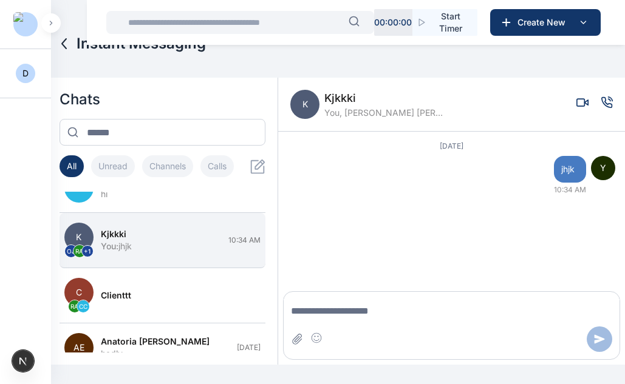
click at [133, 241] on div "You : jhjk" at bounding box center [161, 246] width 121 height 12
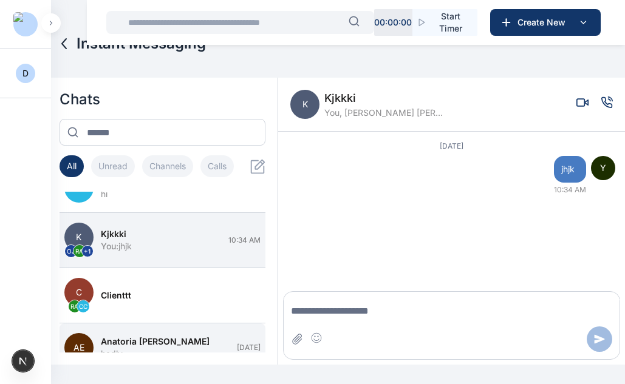
click at [156, 336] on span "Anatoria [PERSON_NAME]" at bounding box center [155, 342] width 109 height 12
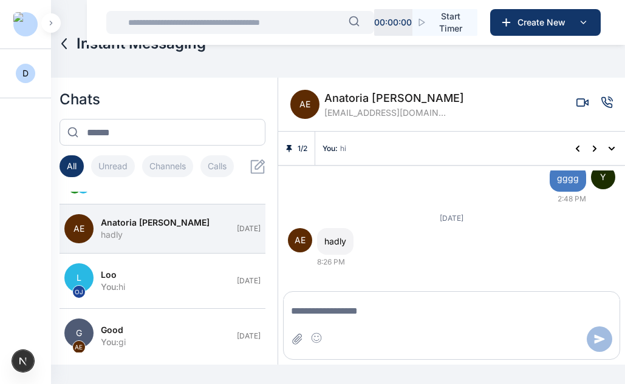
scroll to position [148, 0]
click at [134, 231] on div "hadly" at bounding box center [165, 234] width 129 height 12
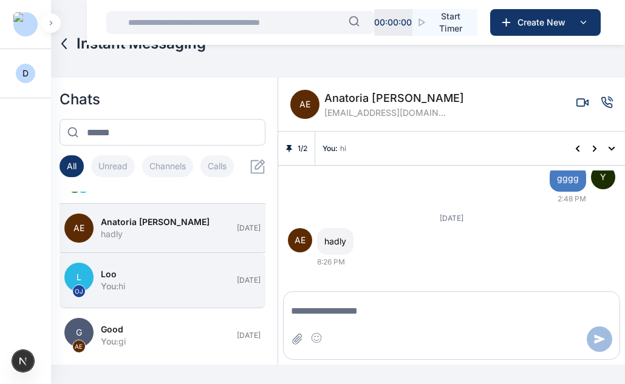
click at [131, 284] on div "You : hi" at bounding box center [165, 287] width 129 height 12
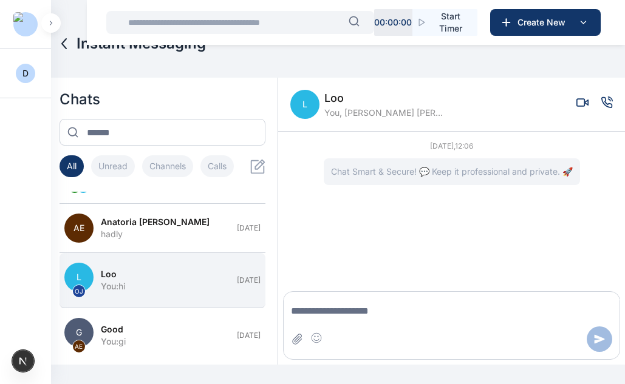
scroll to position [0, 0]
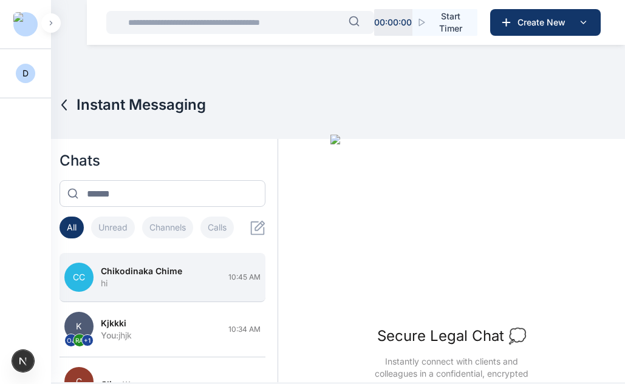
click at [163, 278] on div "hi" at bounding box center [161, 284] width 121 height 12
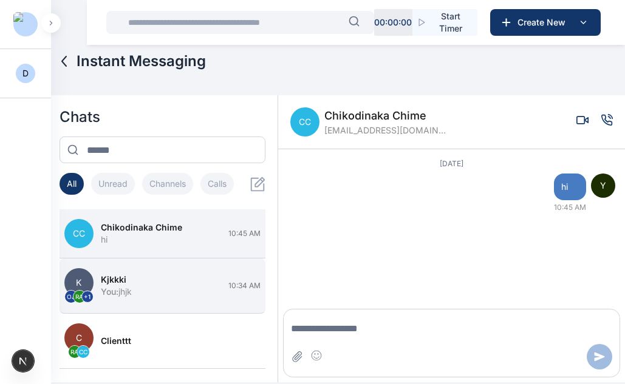
scroll to position [18, 0]
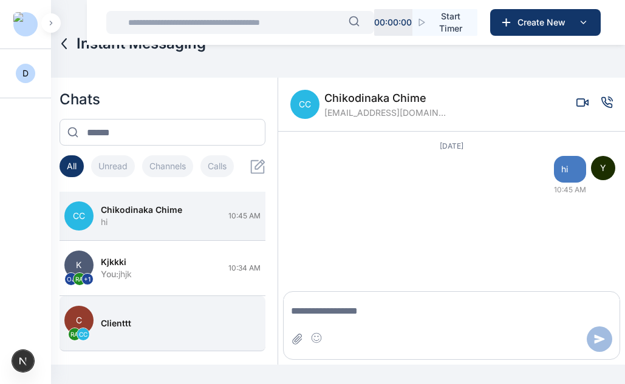
click at [138, 318] on div "clienttt" at bounding box center [177, 324] width 153 height 12
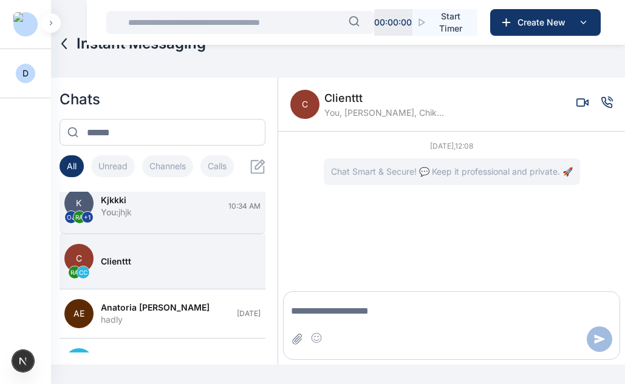
scroll to position [63, 0]
click at [173, 210] on div "You : jhjk" at bounding box center [161, 212] width 121 height 12
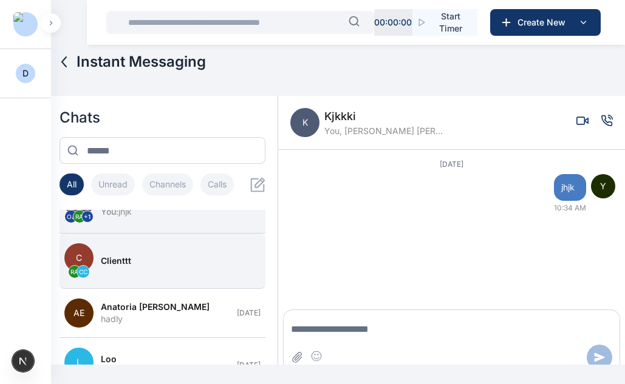
scroll to position [81, 0]
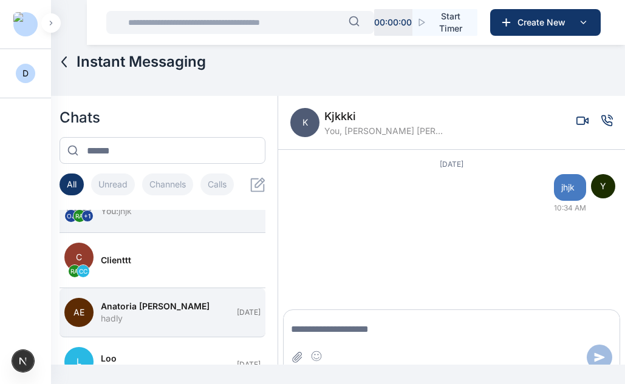
click at [134, 322] on div "hadly" at bounding box center [165, 319] width 129 height 12
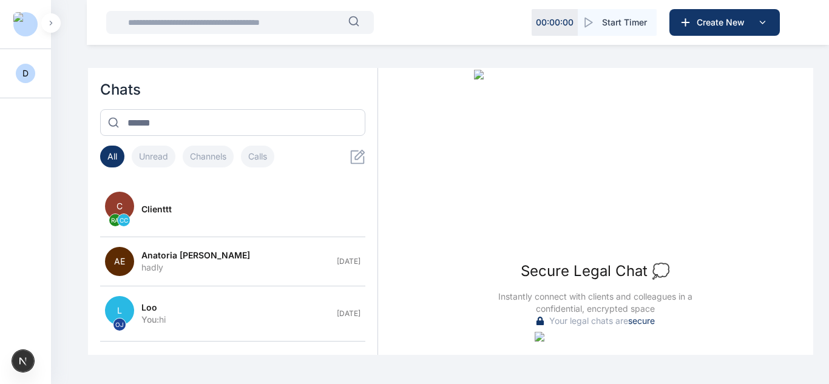
scroll to position [104, 0]
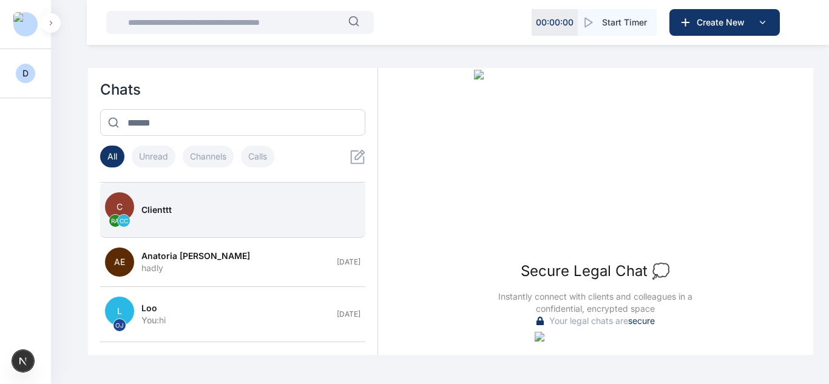
click at [262, 227] on button "C RA CC clienttt" at bounding box center [232, 210] width 265 height 55
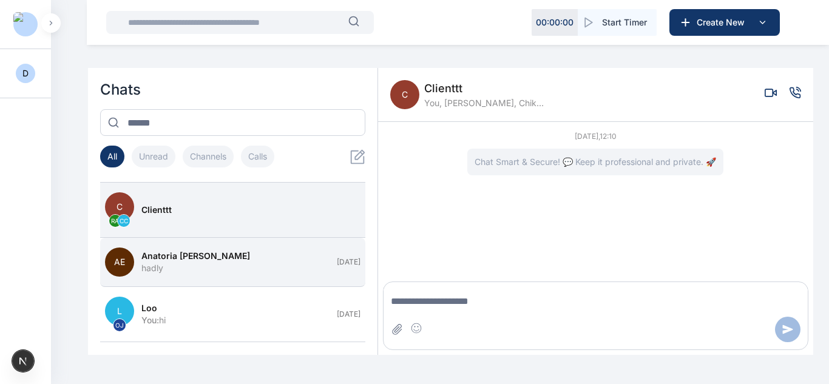
click at [254, 259] on div "Anatoria Eddie" at bounding box center [235, 256] width 188 height 12
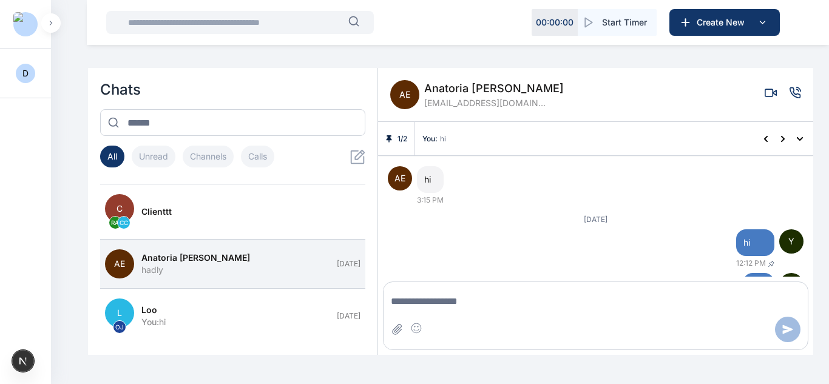
scroll to position [300, 0]
click at [358, 163] on icon at bounding box center [357, 157] width 14 height 14
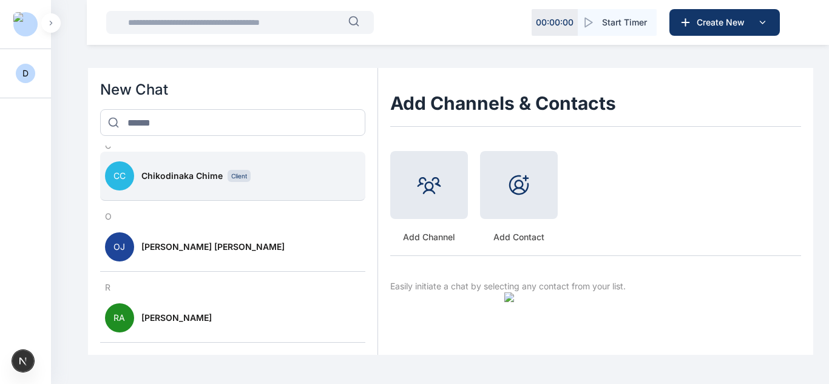
scroll to position [0, 0]
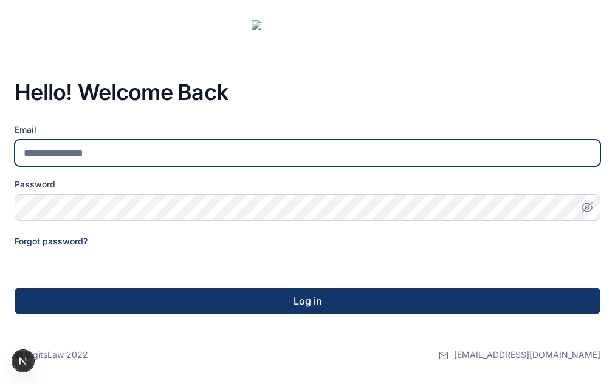
click at [258, 158] on input "email" at bounding box center [307, 153] width 585 height 27
type input "**********"
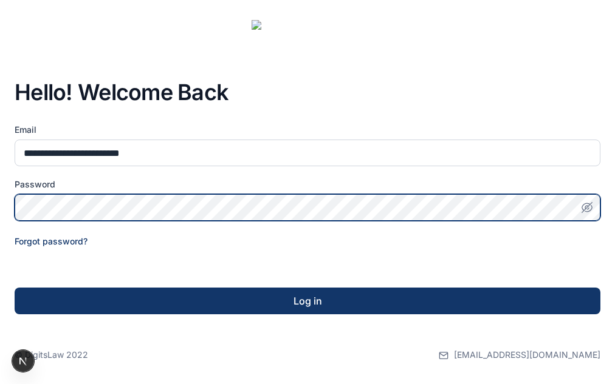
click at [15, 288] on button "Log in" at bounding box center [307, 301] width 585 height 27
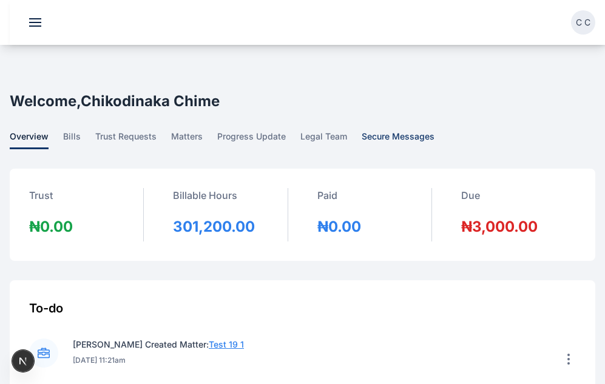
click at [395, 133] on span "secure messages" at bounding box center [398, 140] width 73 height 19
